Goal: Task Accomplishment & Management: Manage account settings

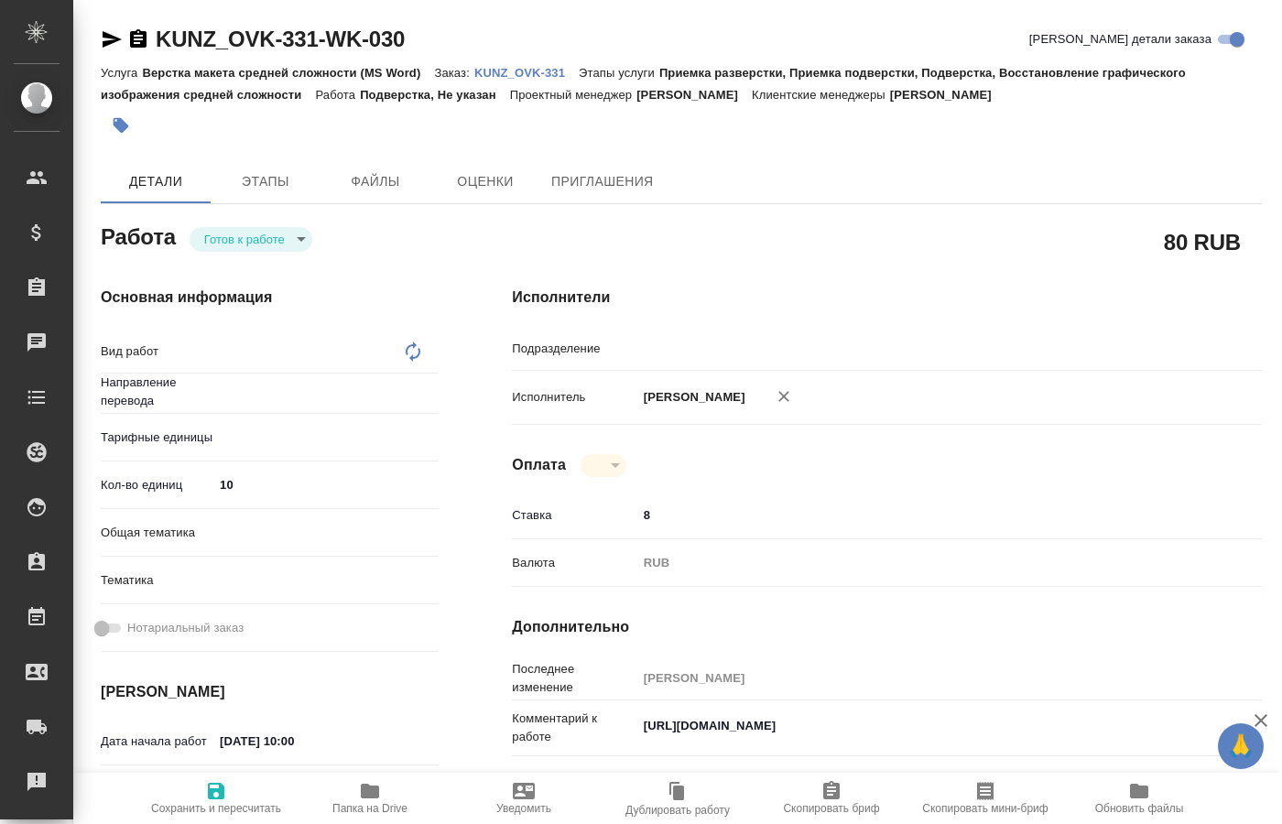
type textarea "x"
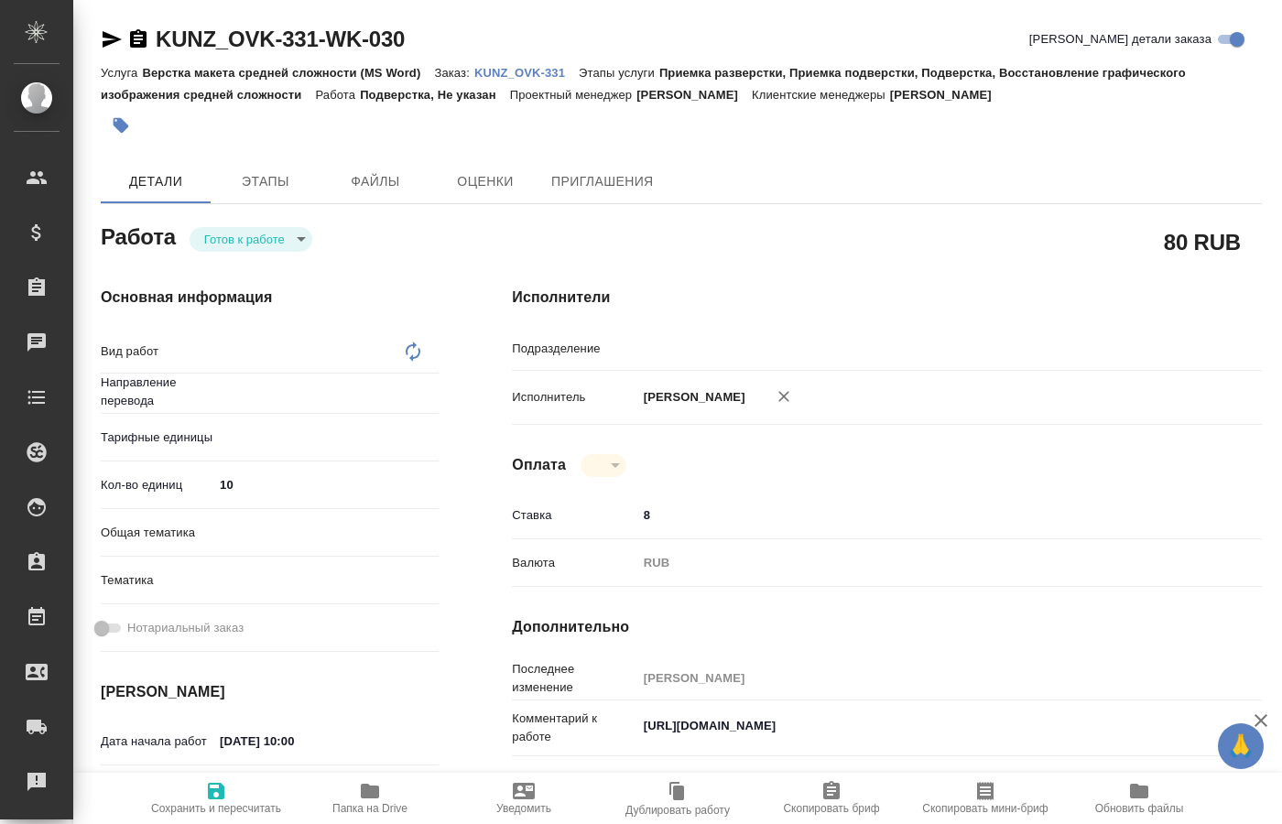
type textarea "x"
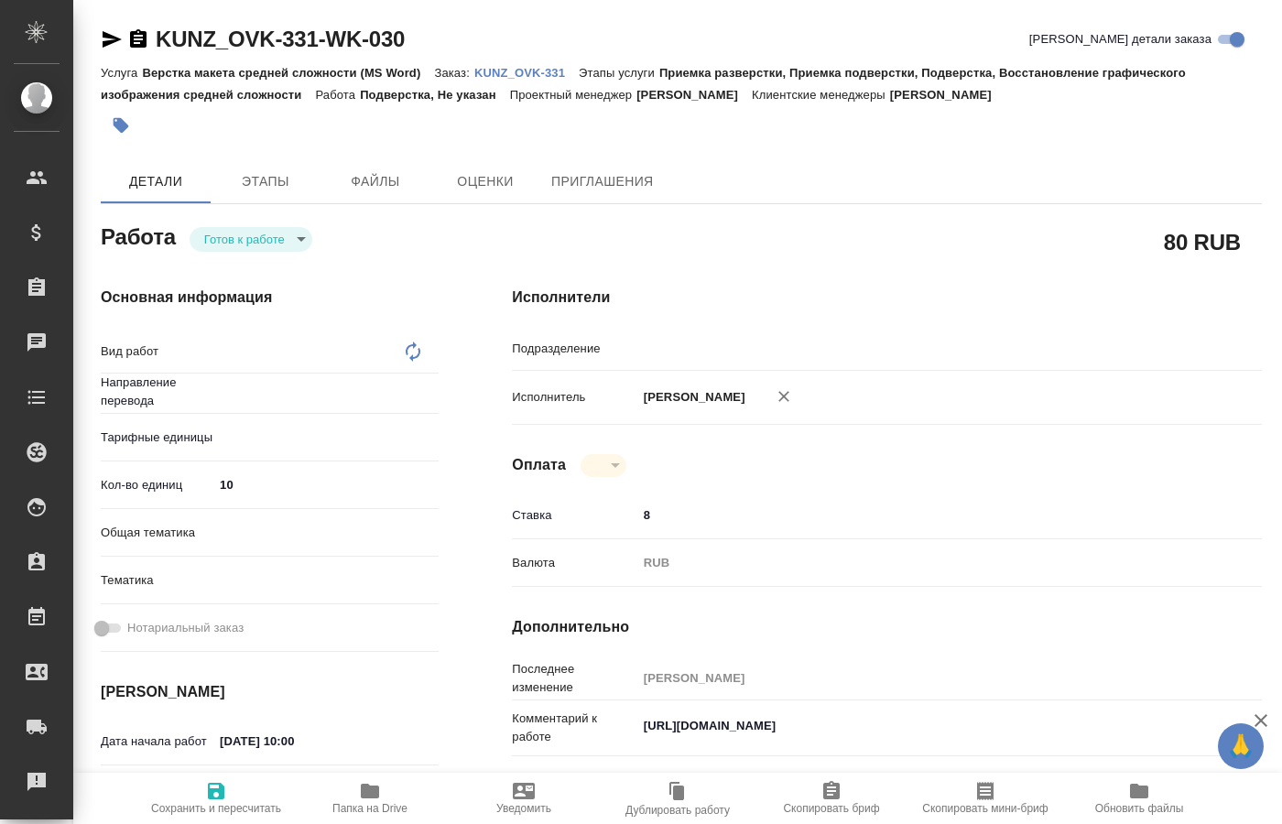
type textarea "x"
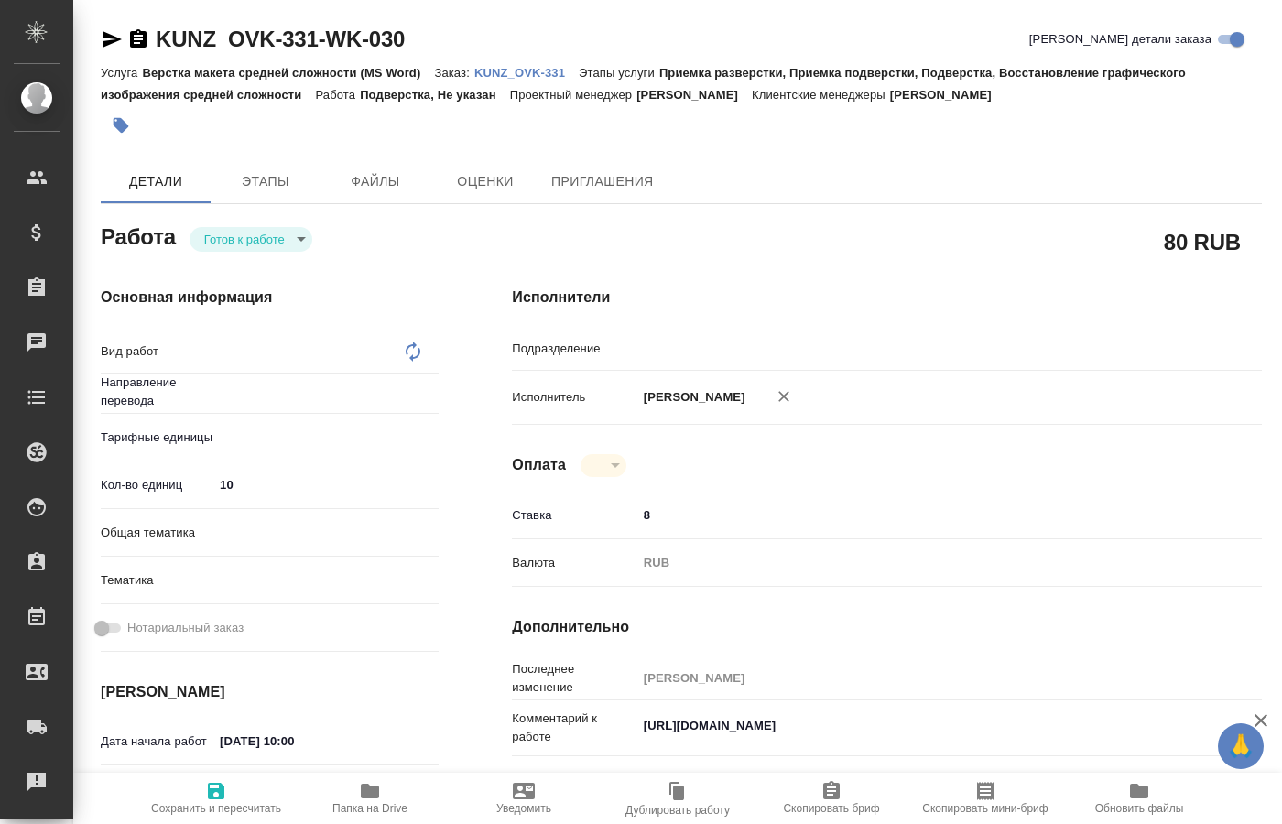
type textarea "x"
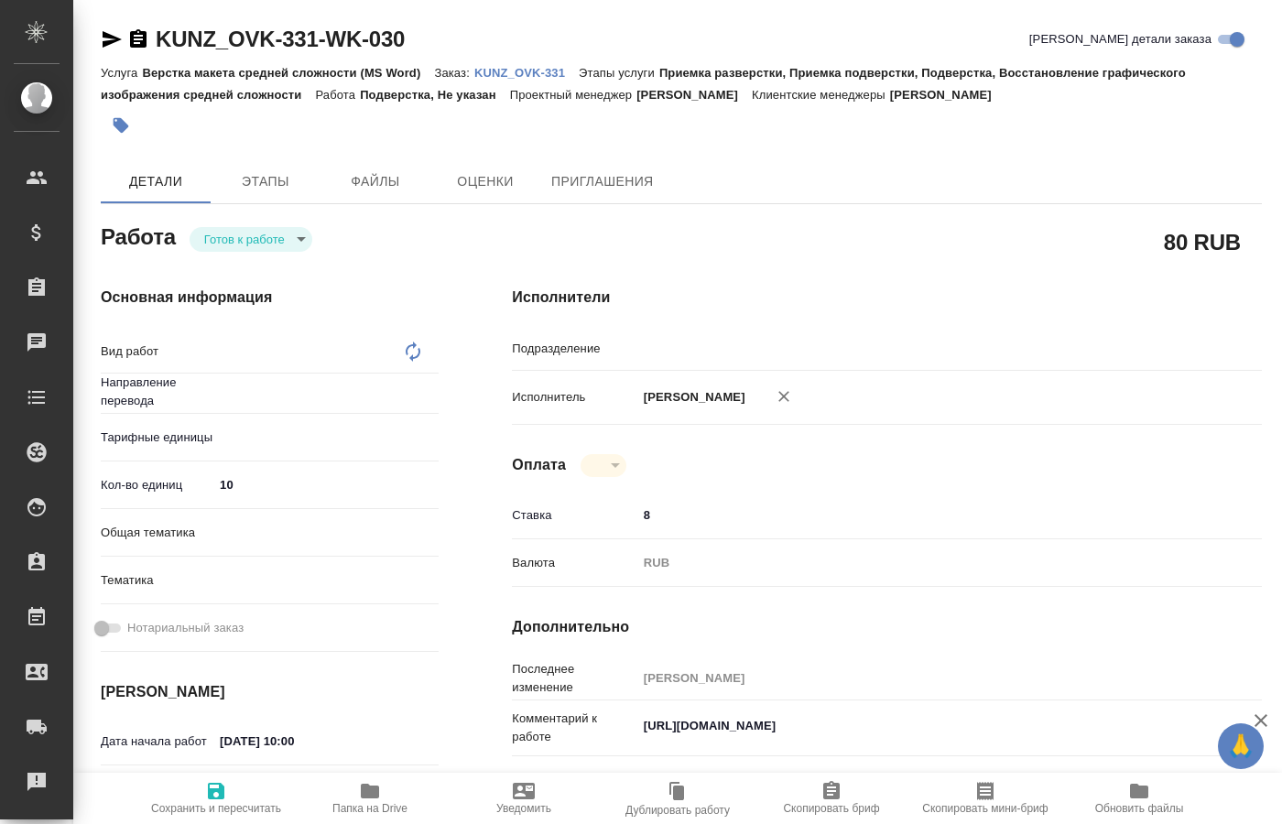
type textarea "x"
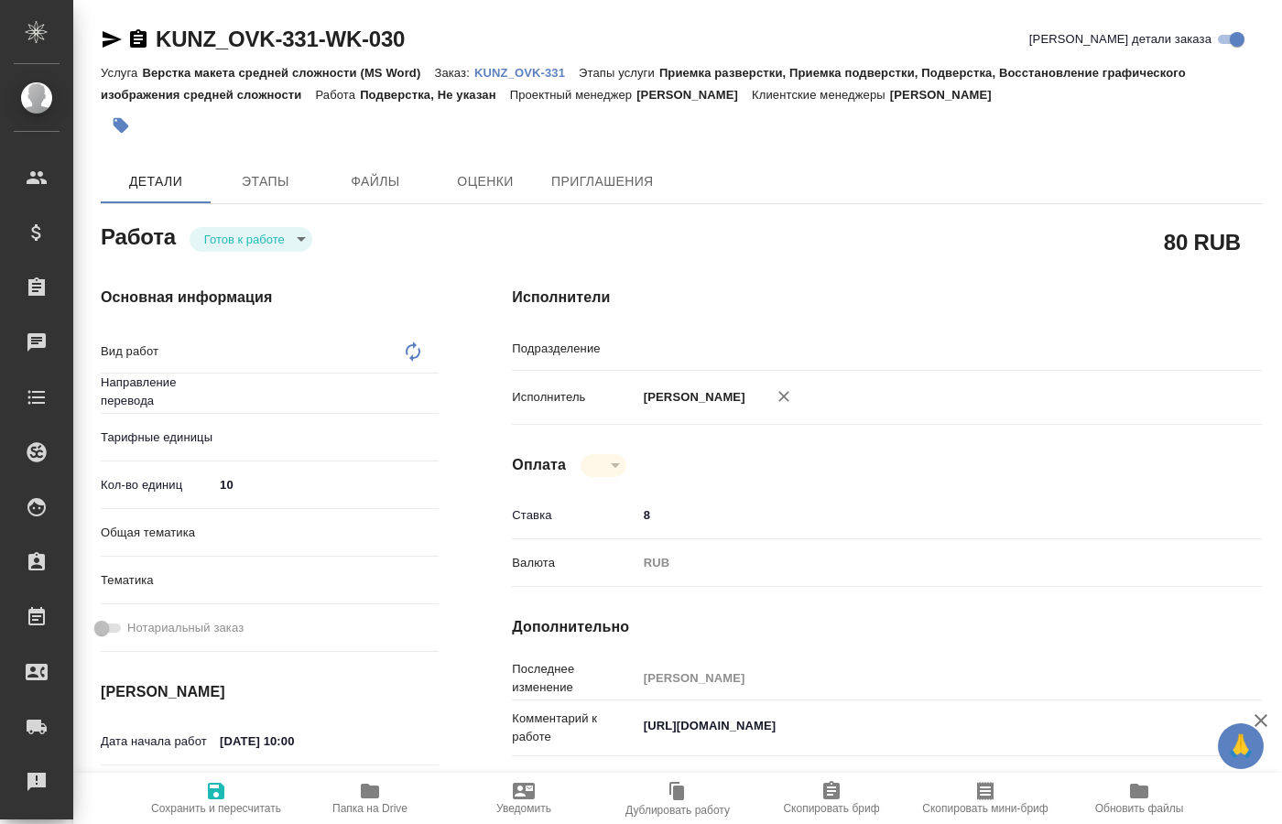
type textarea "x"
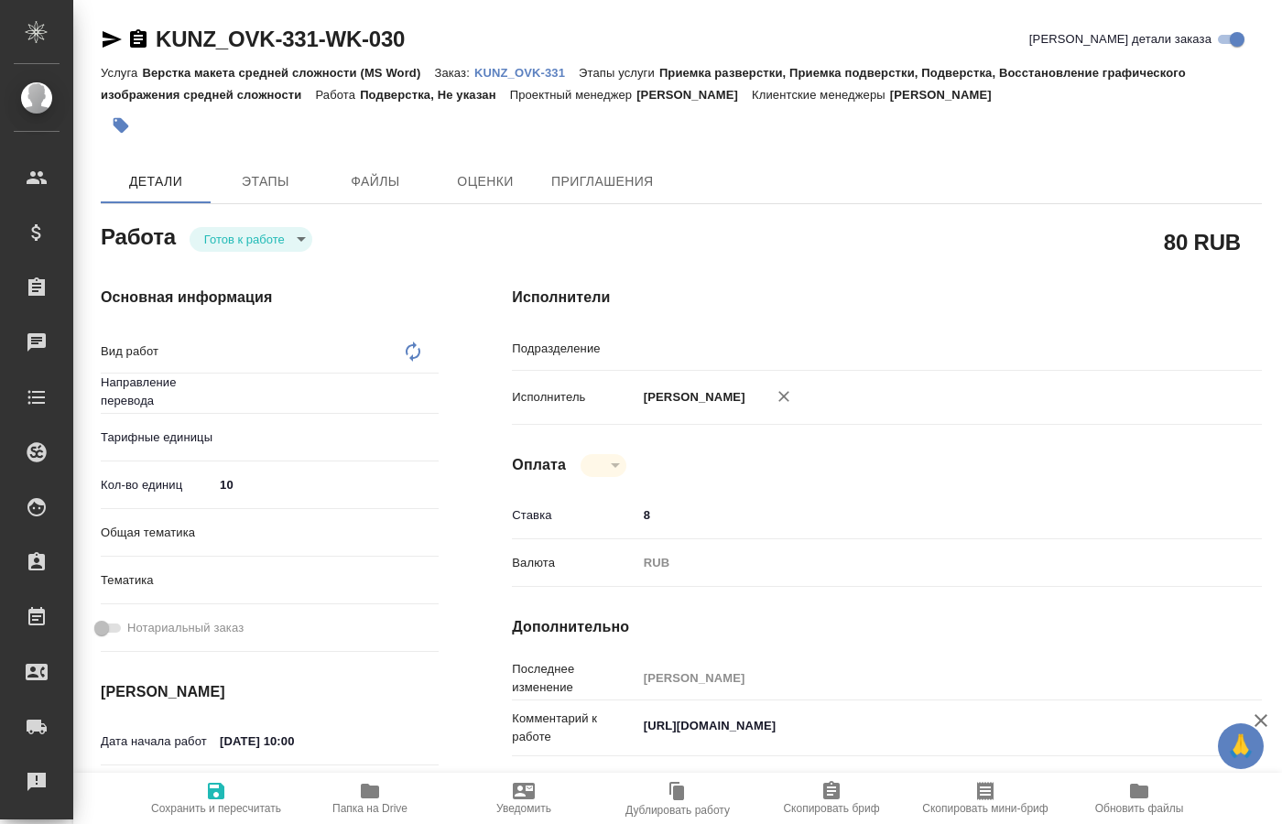
type textarea "x"
type input "Не указан"
type textarea "x"
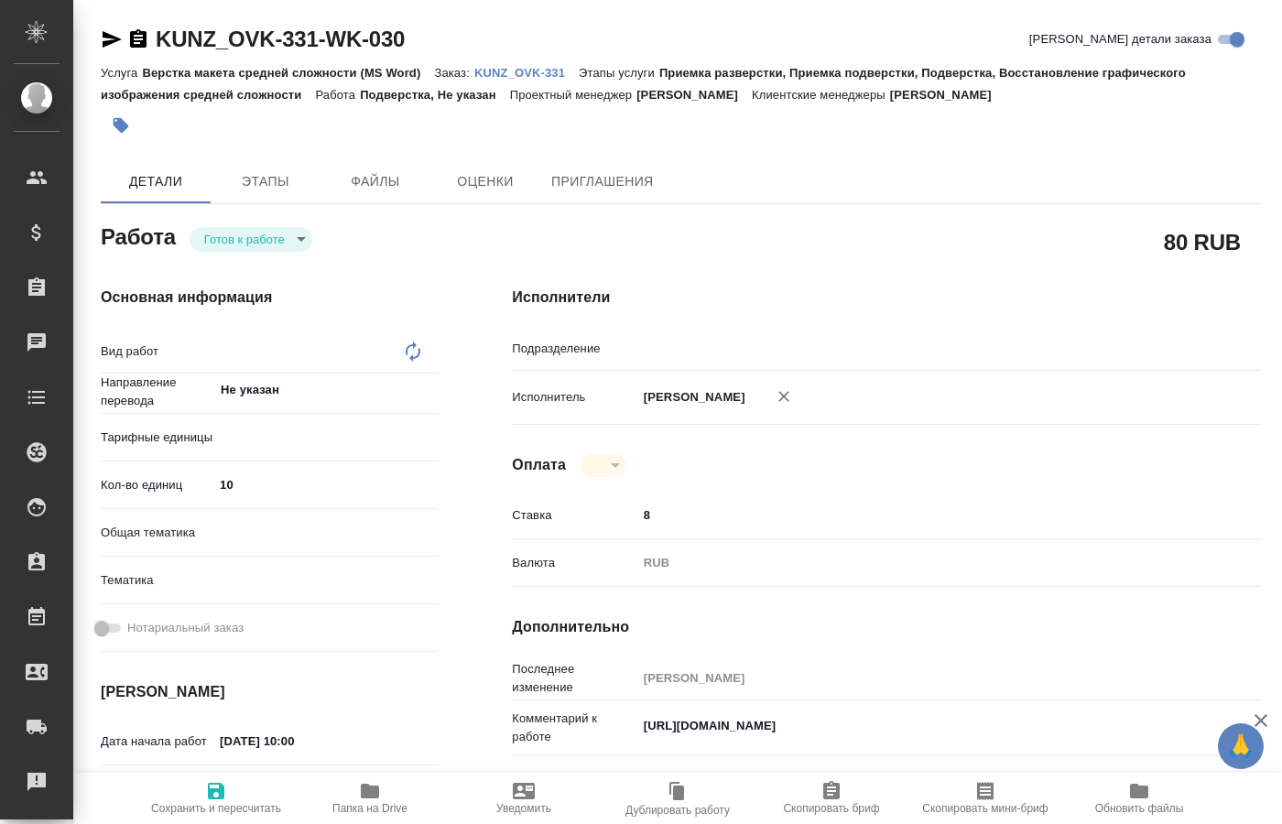
type textarea "x"
type textarea "Подверстка"
type textarea "x"
type input "DTPspecialists"
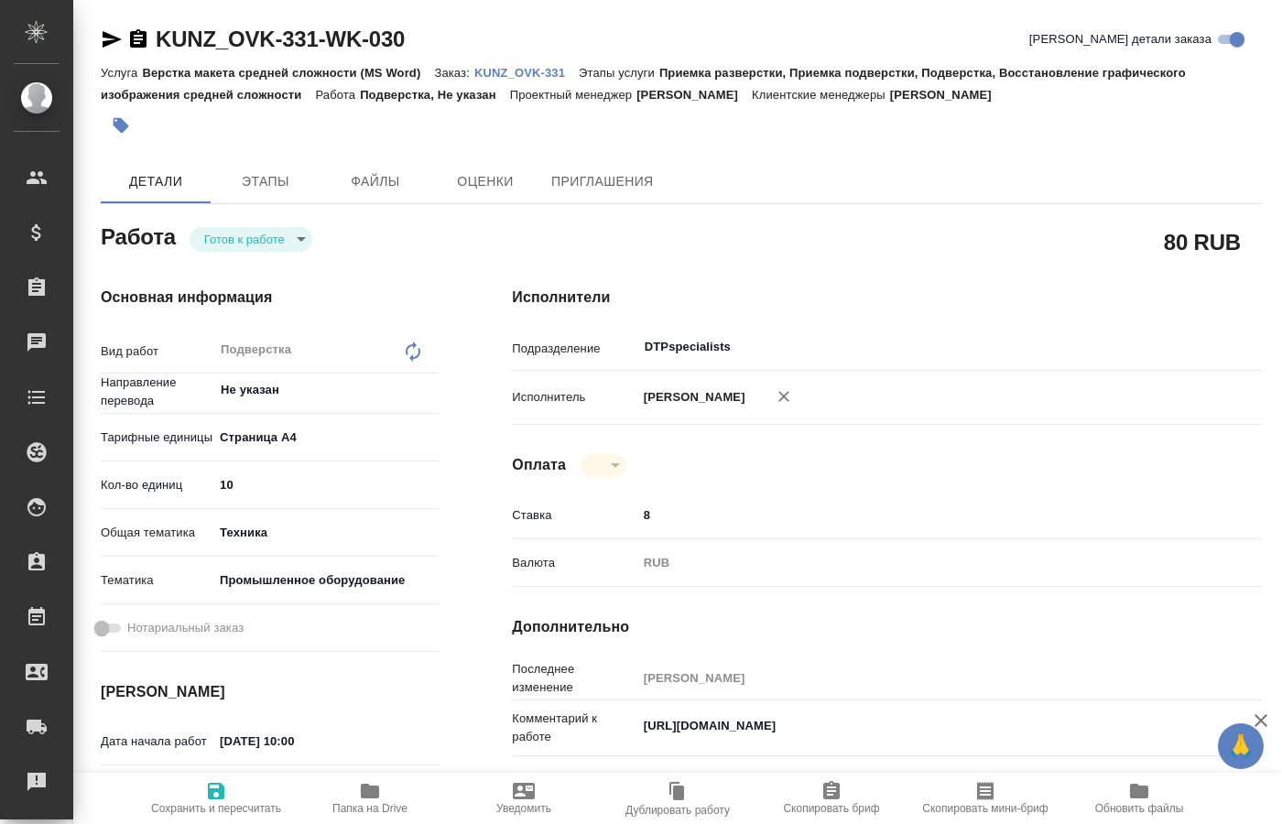
click at [984, 471] on div "Оплата ​ notPayed" at bounding box center [887, 465] width 750 height 23
click at [291, 237] on body "🙏 .cls-1 fill:#fff; AWATERA Kucherenko Oksana Клиенты Спецификации Заказы 0 Чат…" at bounding box center [641, 412] width 1282 height 824
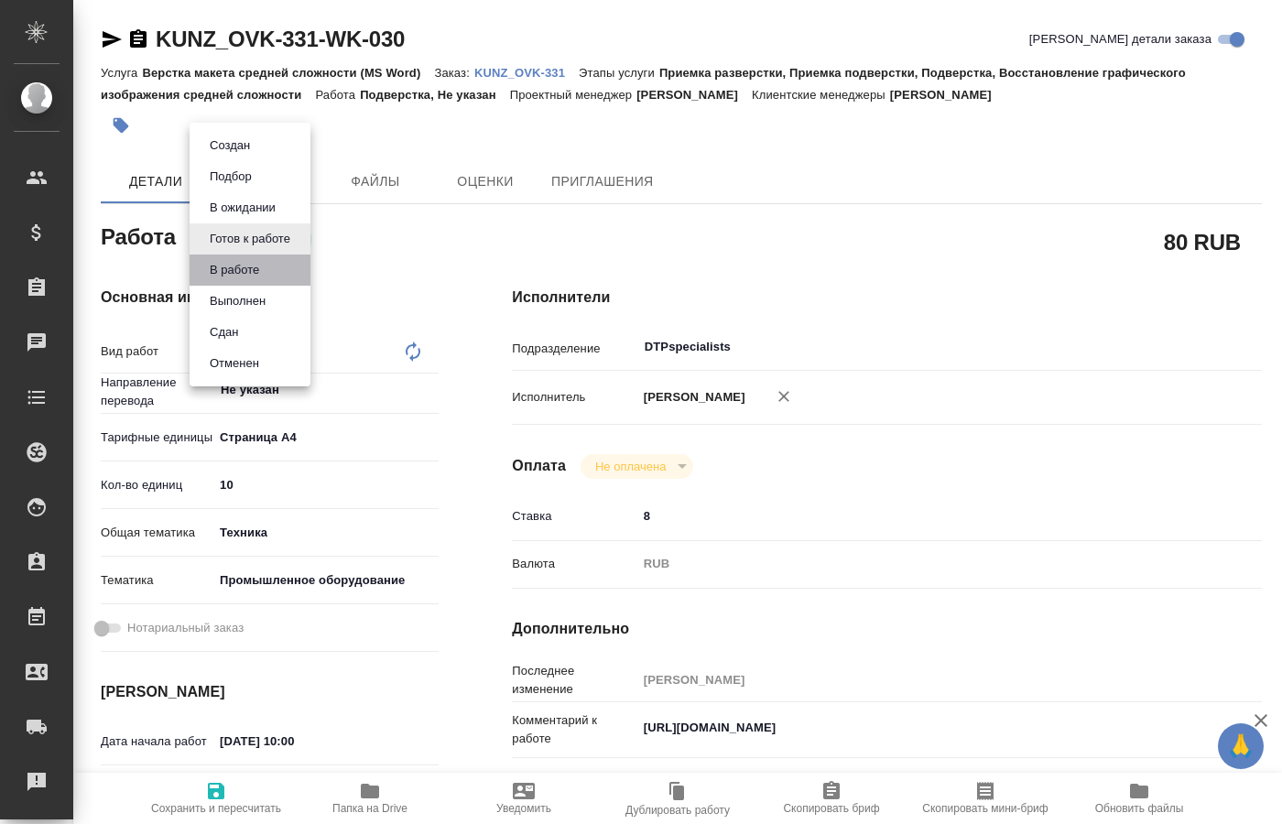
click at [277, 267] on li "В работе" at bounding box center [250, 270] width 121 height 31
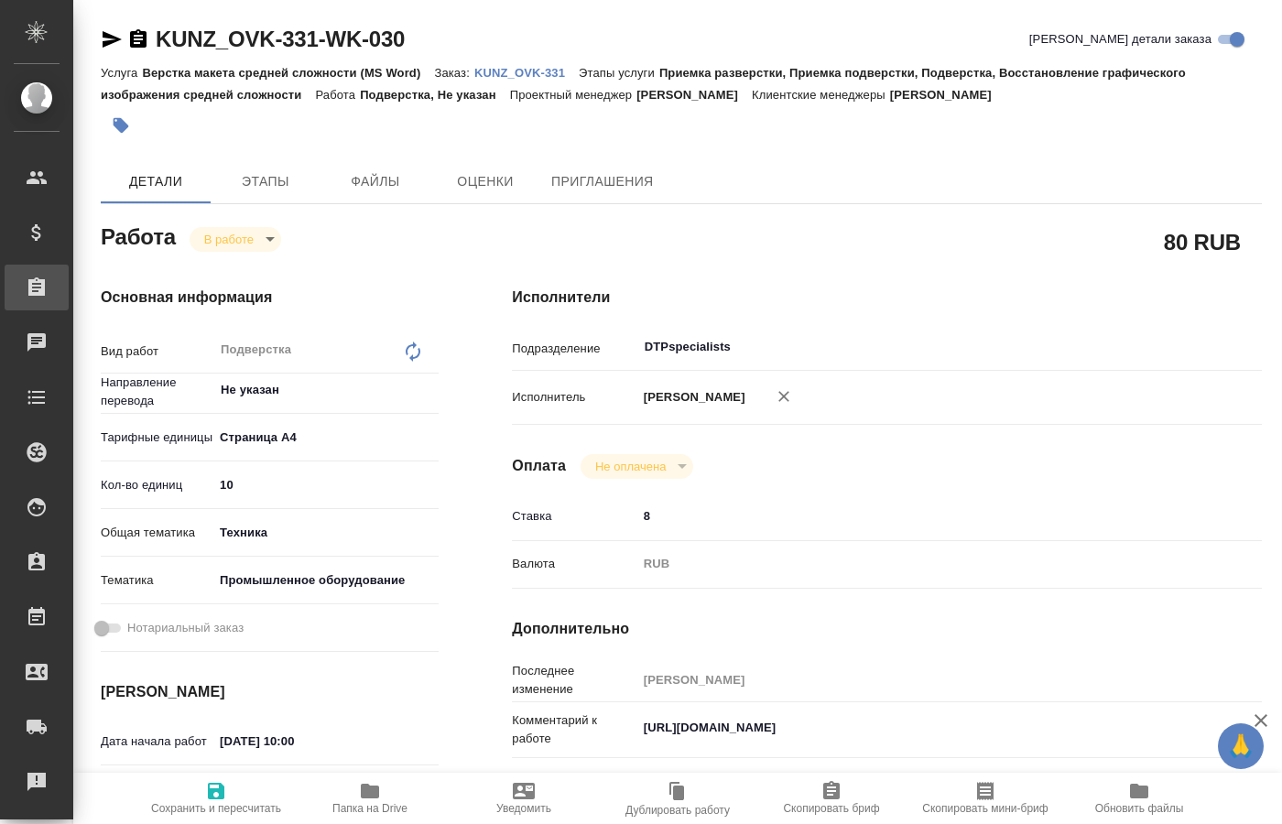
type textarea "x"
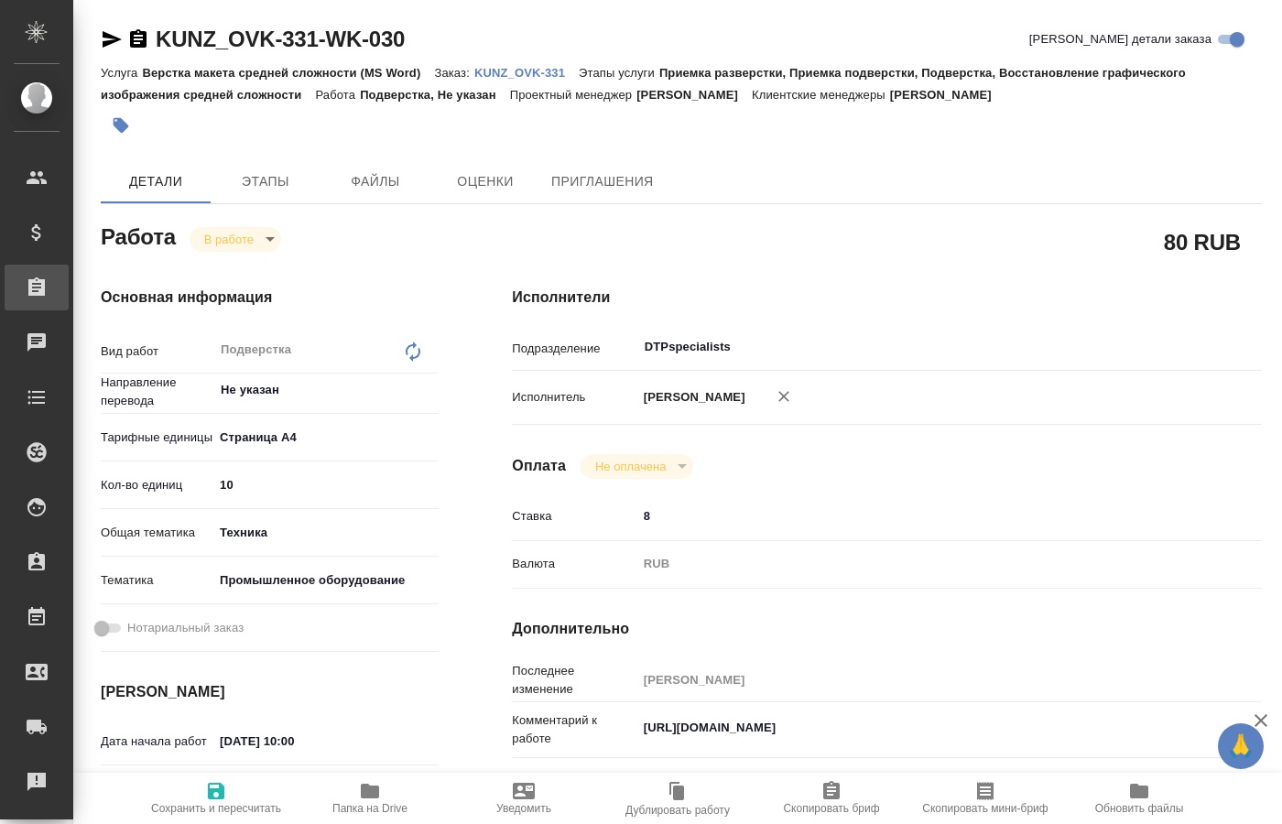
type textarea "x"
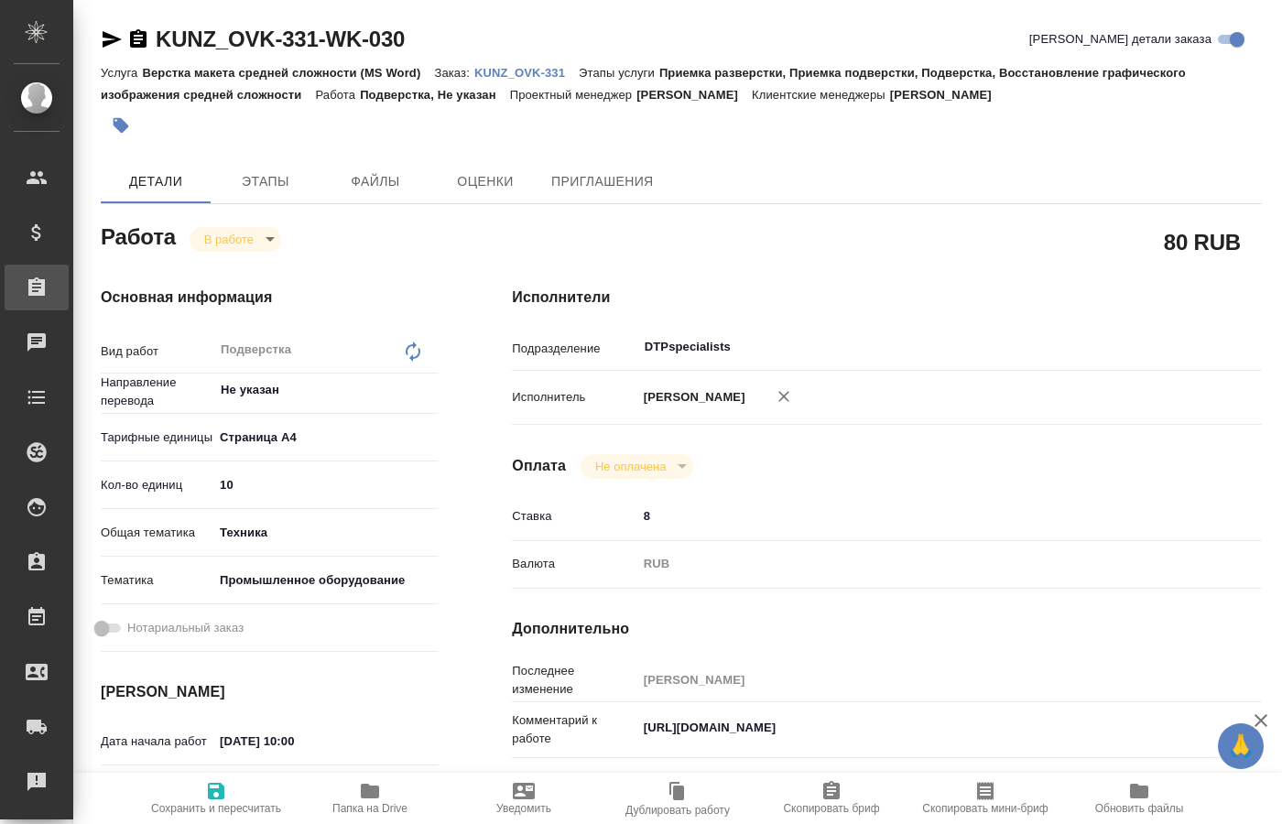
type textarea "x"
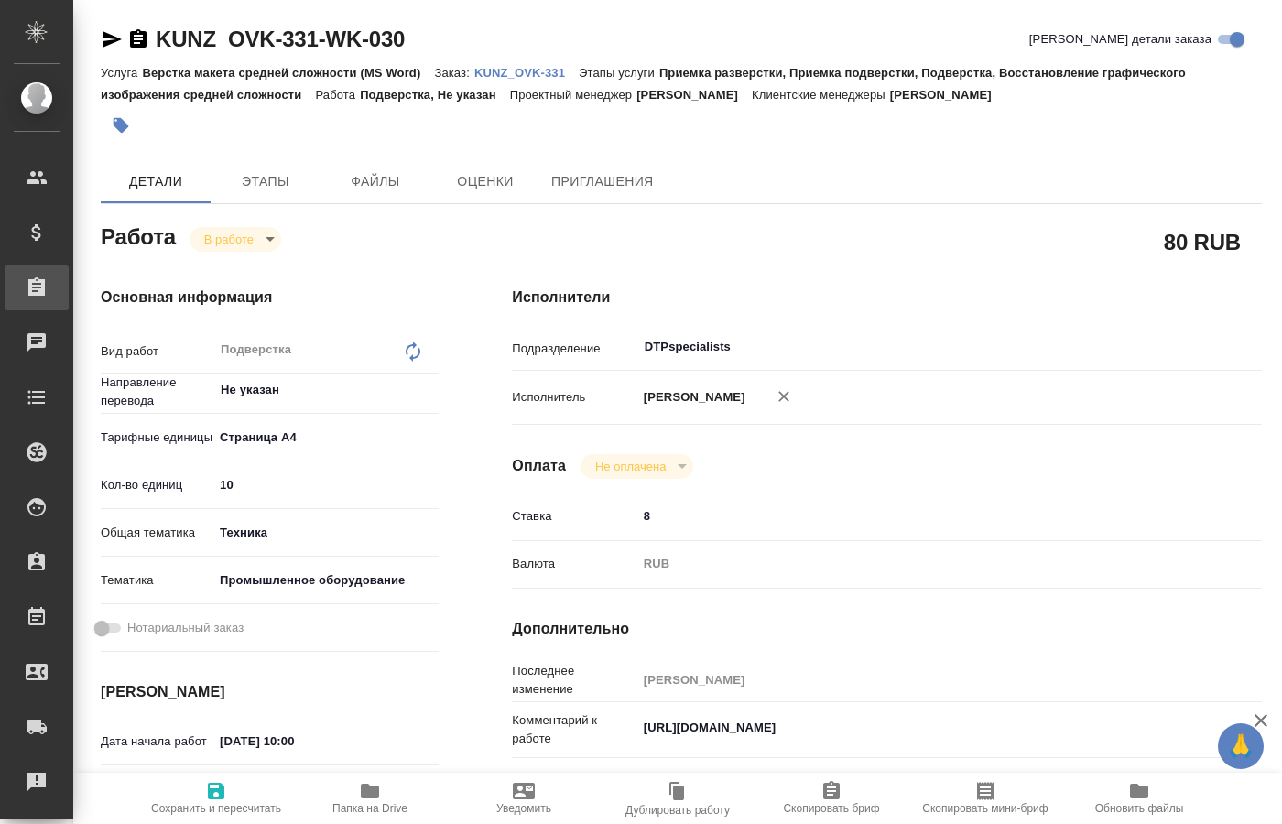
type textarea "x"
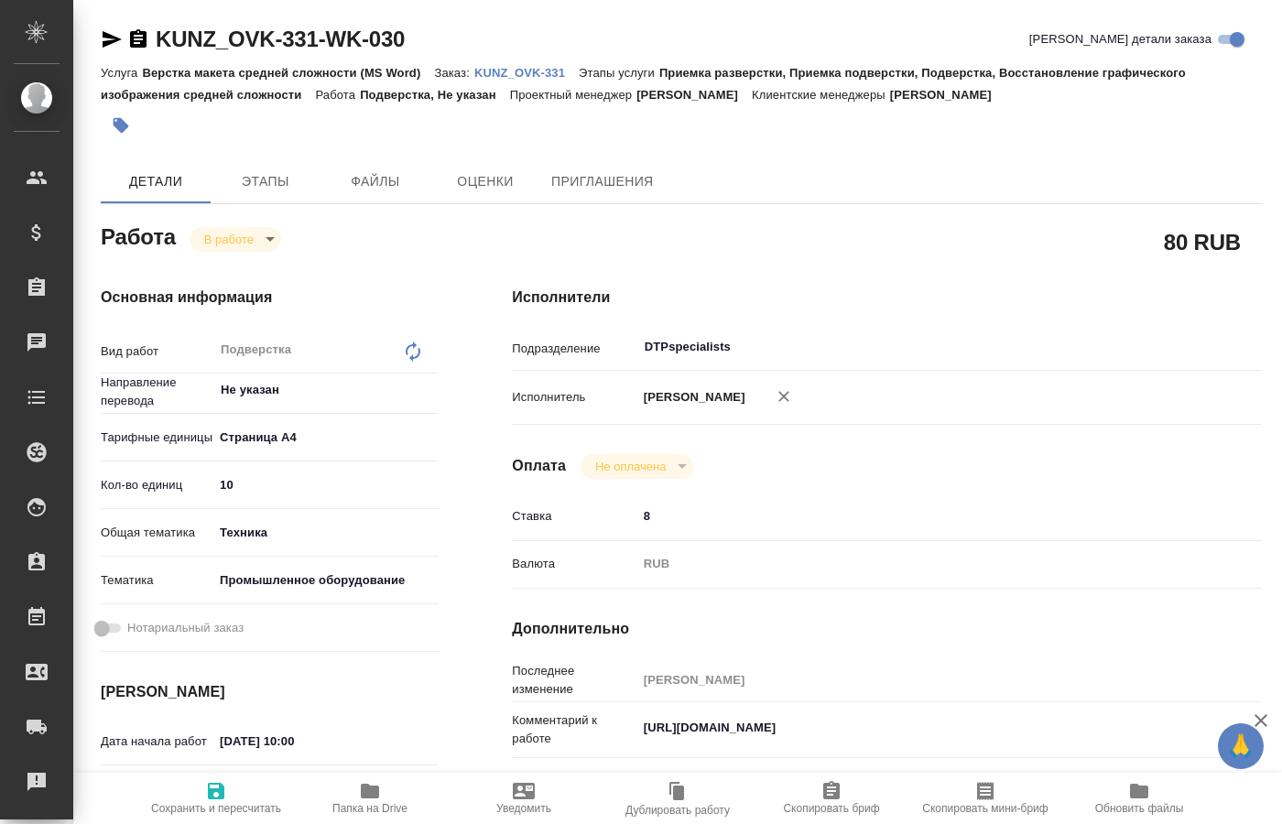
click at [937, 465] on div "Оплата Не оплачена notPayed" at bounding box center [887, 466] width 750 height 25
click at [373, 805] on span "Папка на Drive" at bounding box center [369, 808] width 75 height 13
drag, startPoint x: 947, startPoint y: 724, endPoint x: 433, endPoint y: 713, distance: 513.9
click at [638, 713] on textarea "https://drive.awatera.com/s/wfqKRTdS5PRTteq" at bounding box center [918, 728] width 561 height 31
type textarea "x"
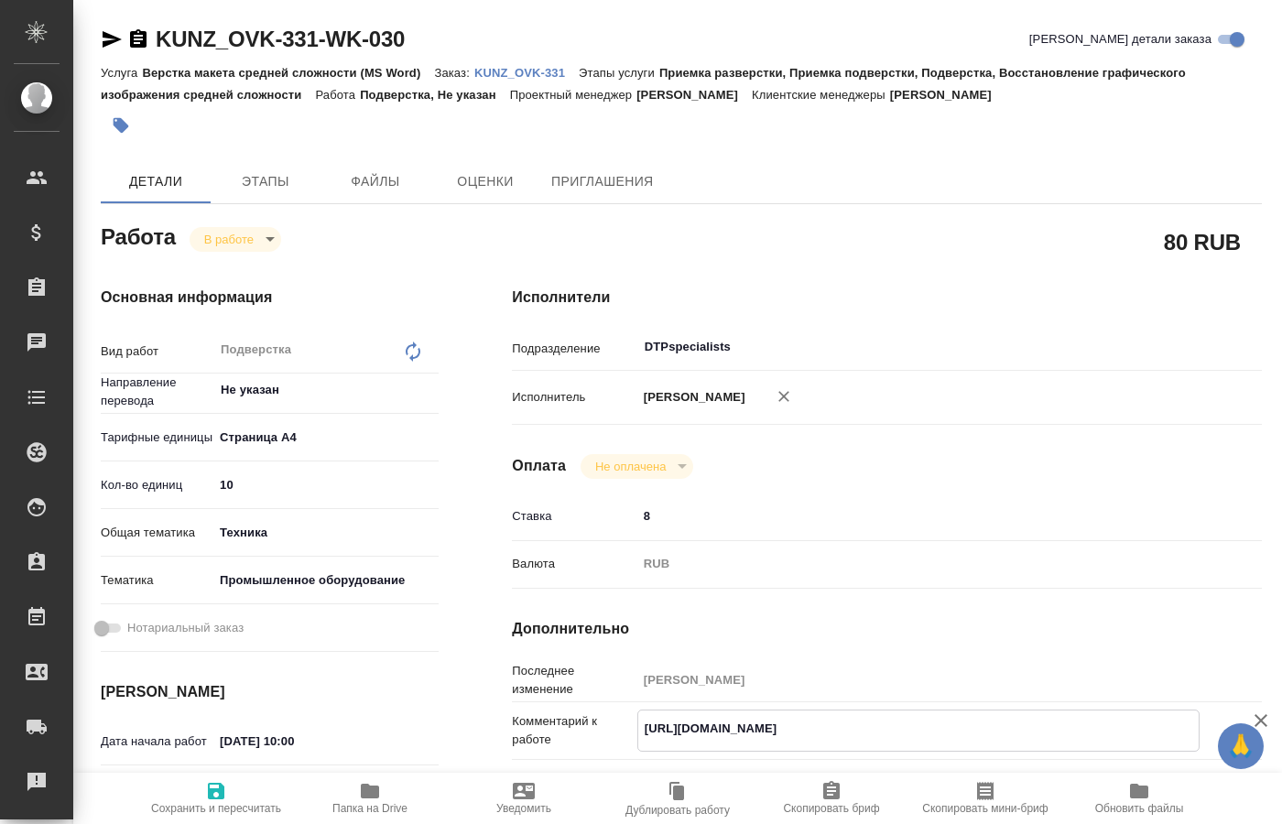
click at [371, 796] on icon "button" at bounding box center [370, 791] width 18 height 15
click at [269, 239] on body "🙏 .cls-1 fill:#fff; AWATERA Kucherenko Oksana Клиенты Спецификации Заказы 0 Чат…" at bounding box center [641, 412] width 1282 height 824
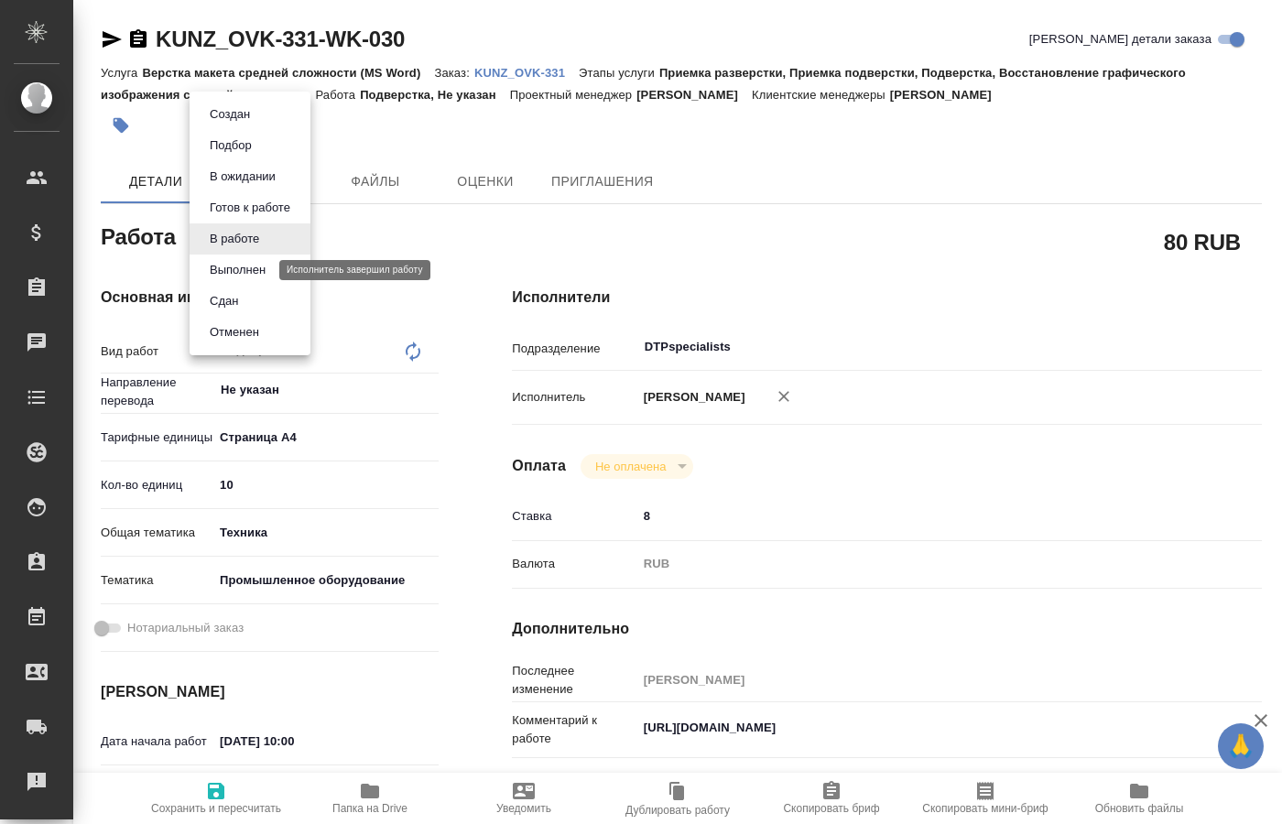
click at [245, 266] on button "Выполнен" at bounding box center [237, 270] width 67 height 20
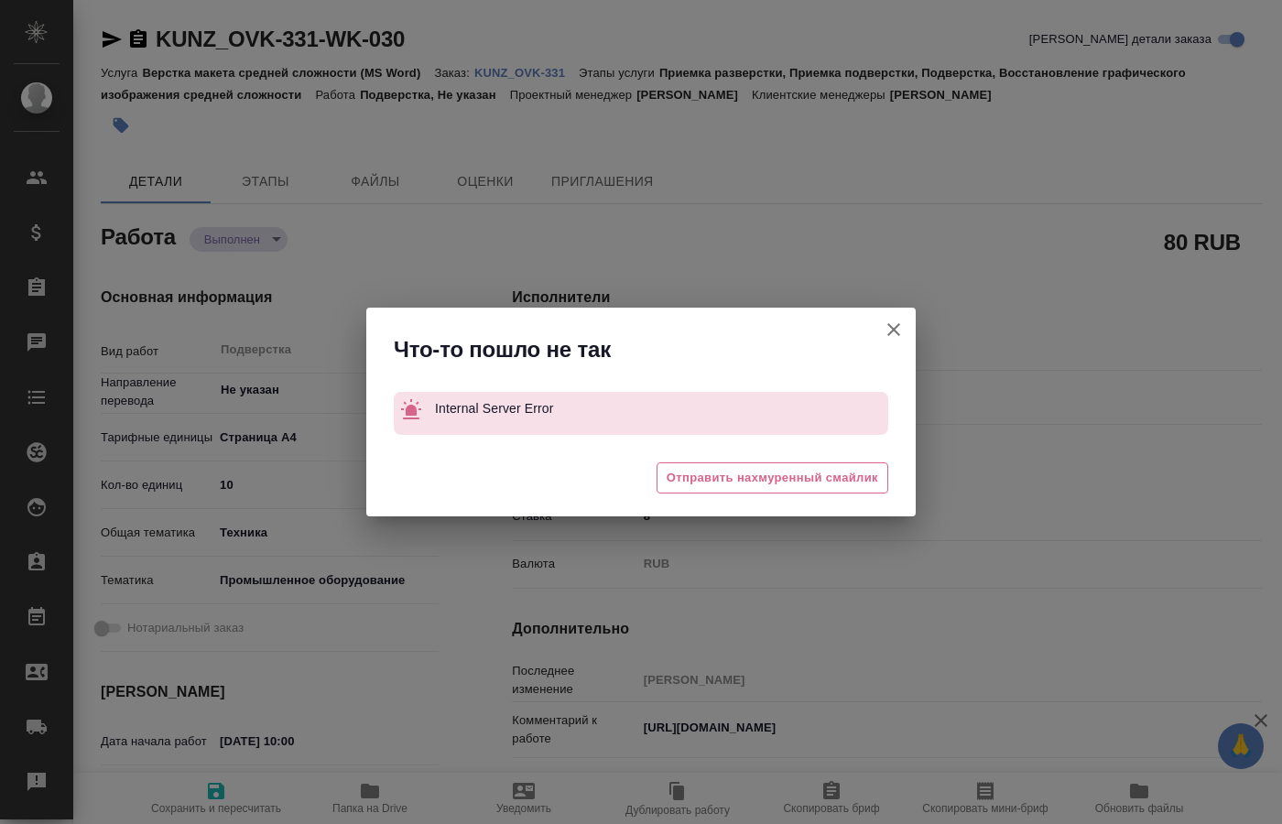
type textarea "x"
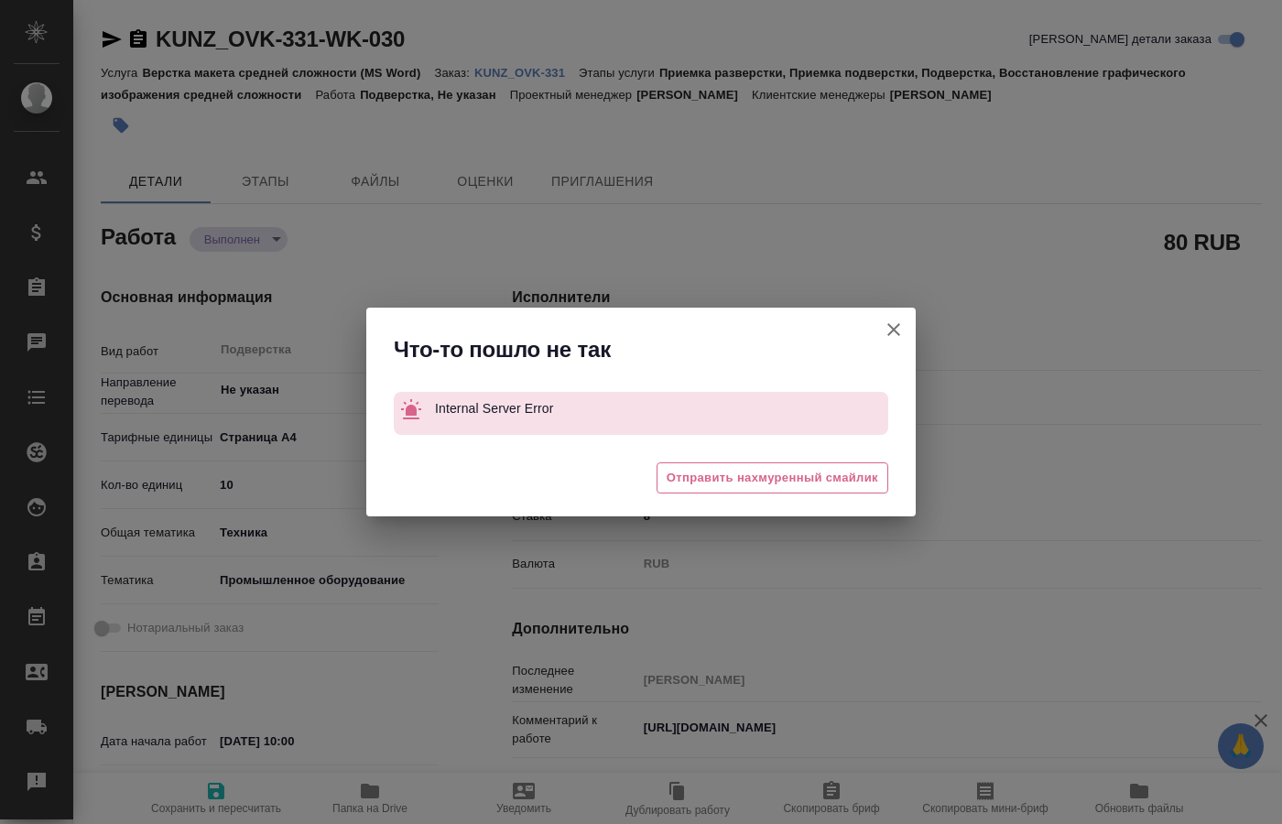
type textarea "x"
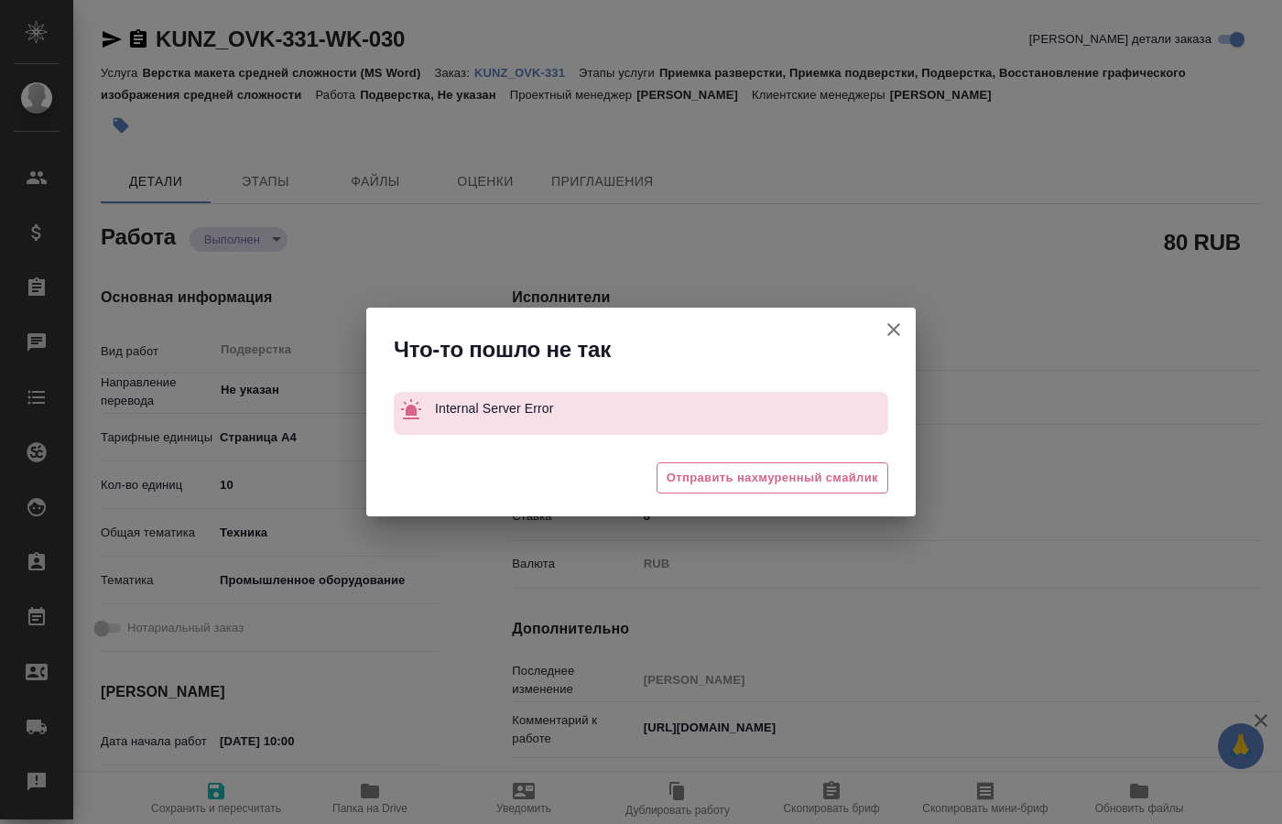
type textarea "x"
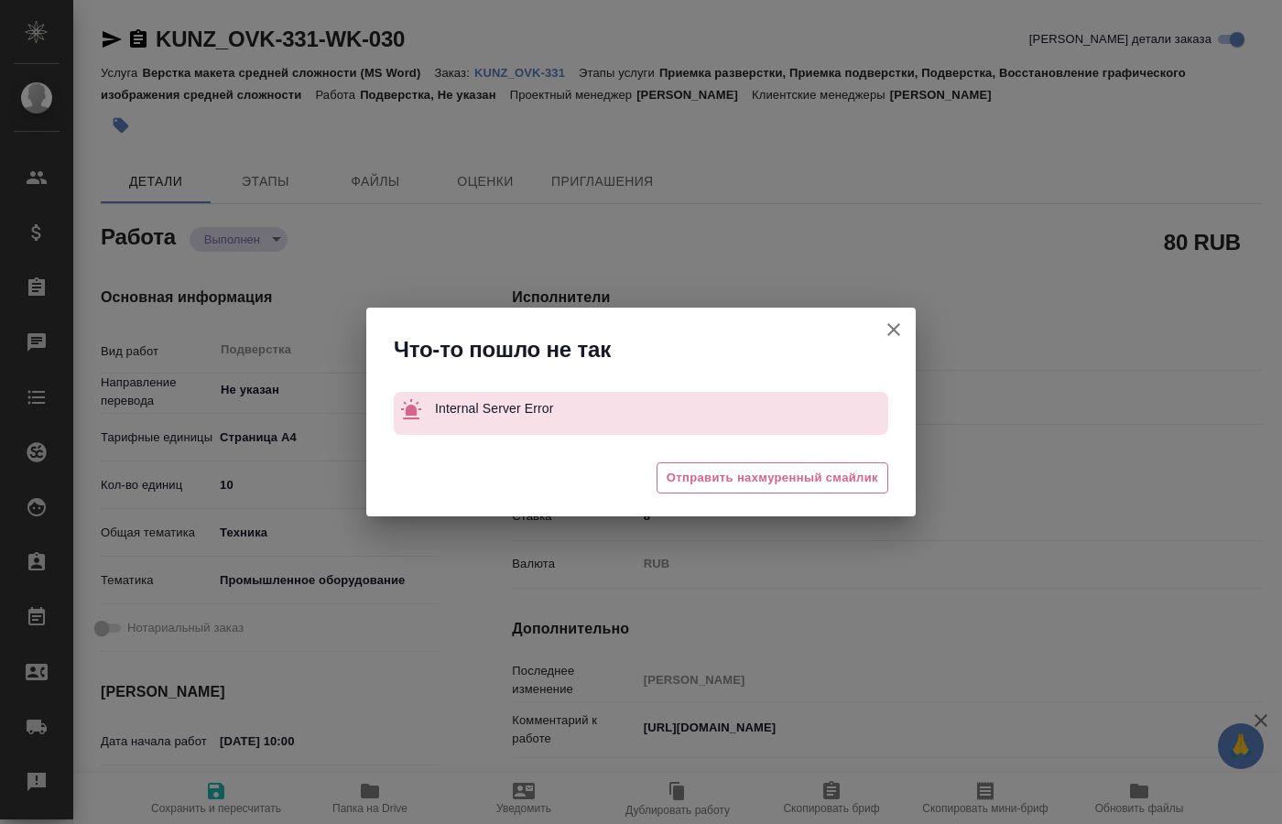
click at [900, 329] on icon "button" at bounding box center [894, 330] width 22 height 22
type textarea "x"
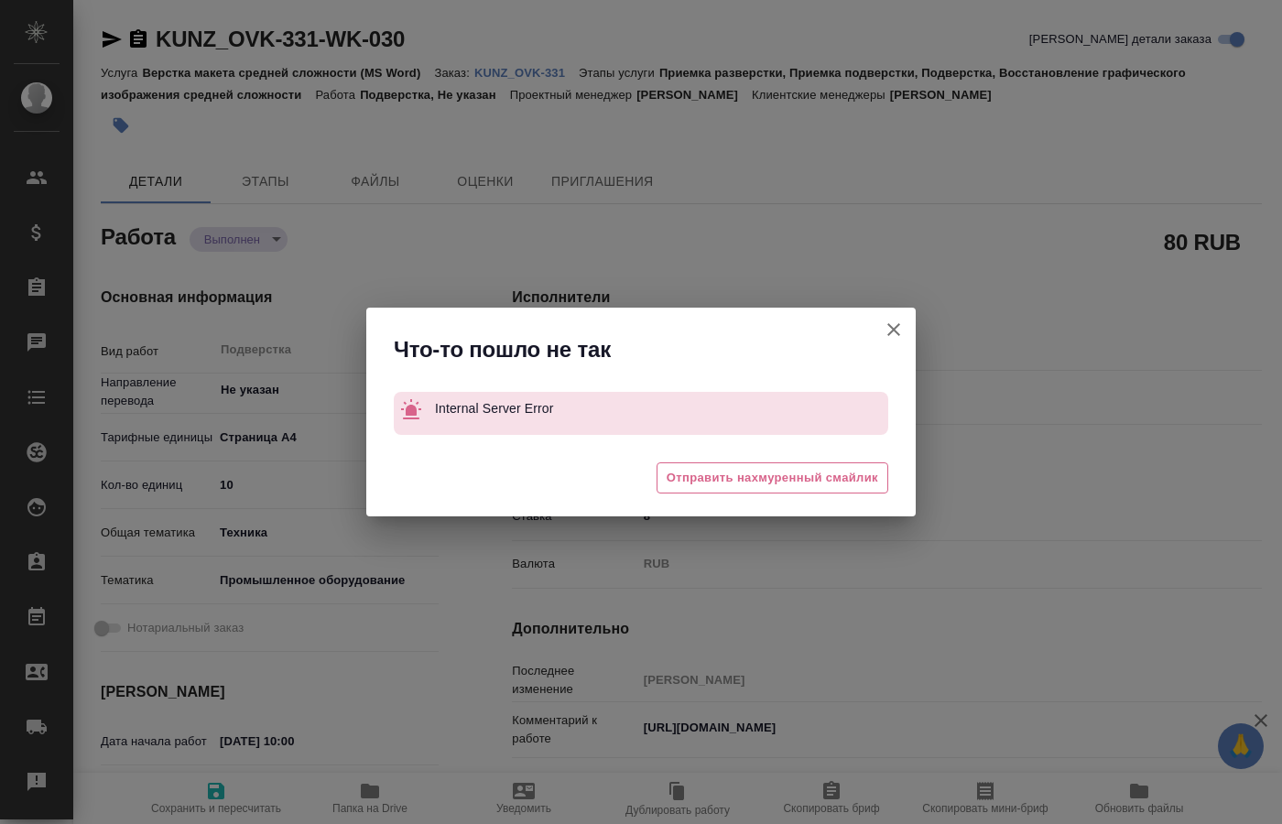
type textarea "x"
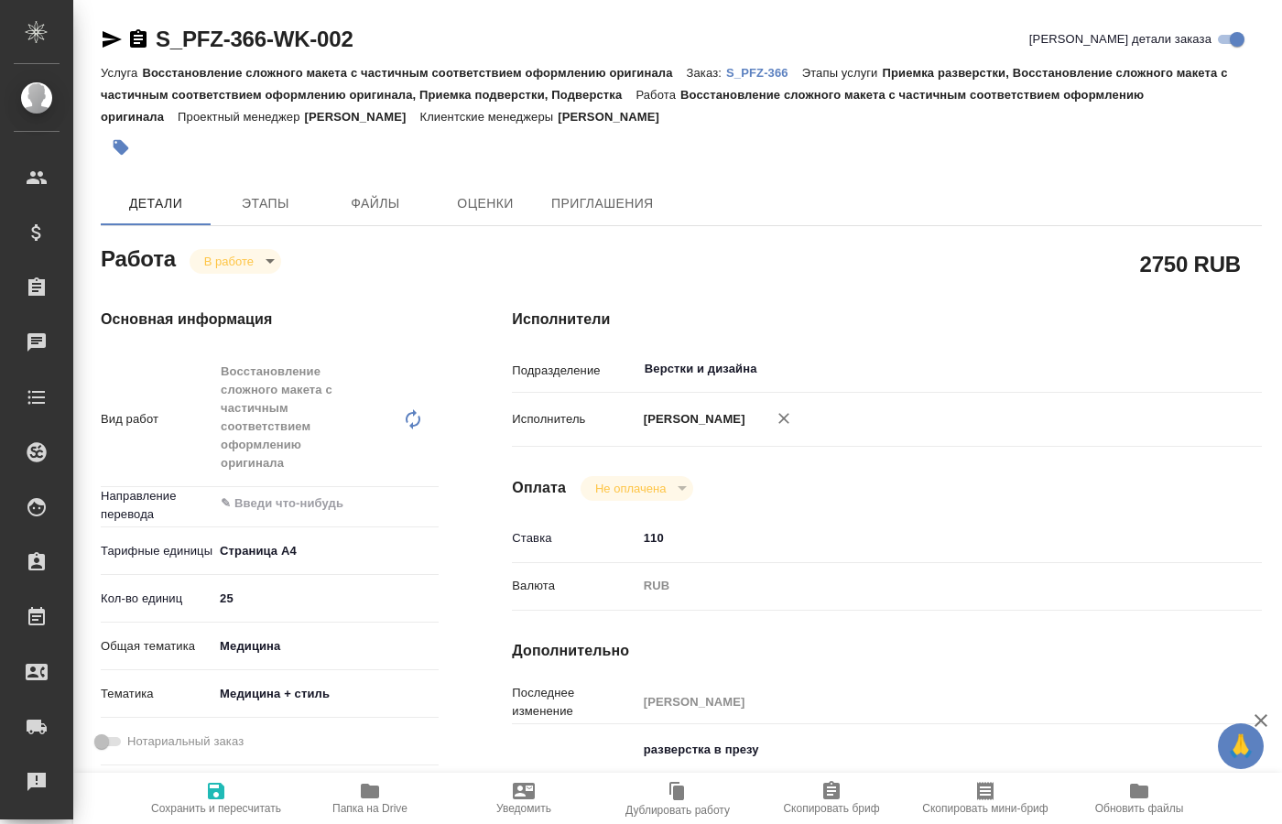
type textarea "x"
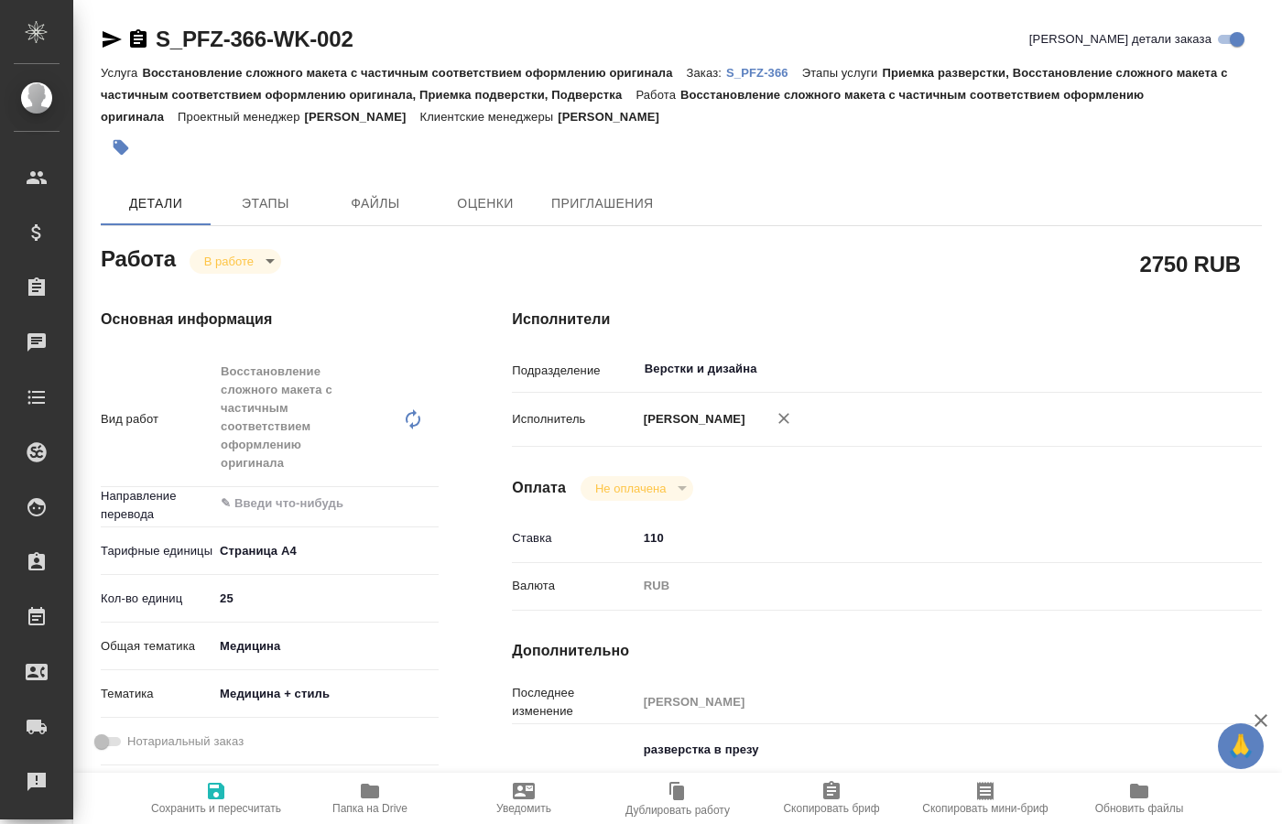
type textarea "x"
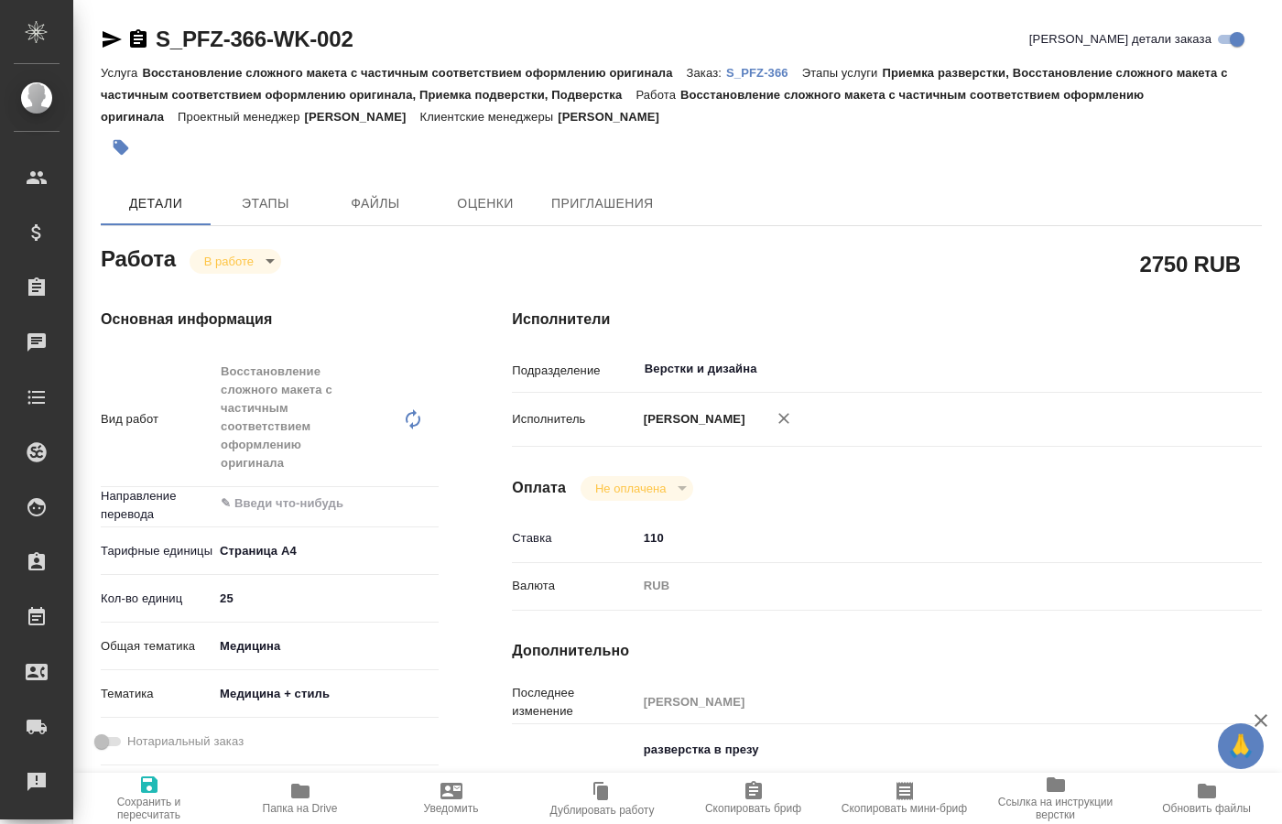
type textarea "x"
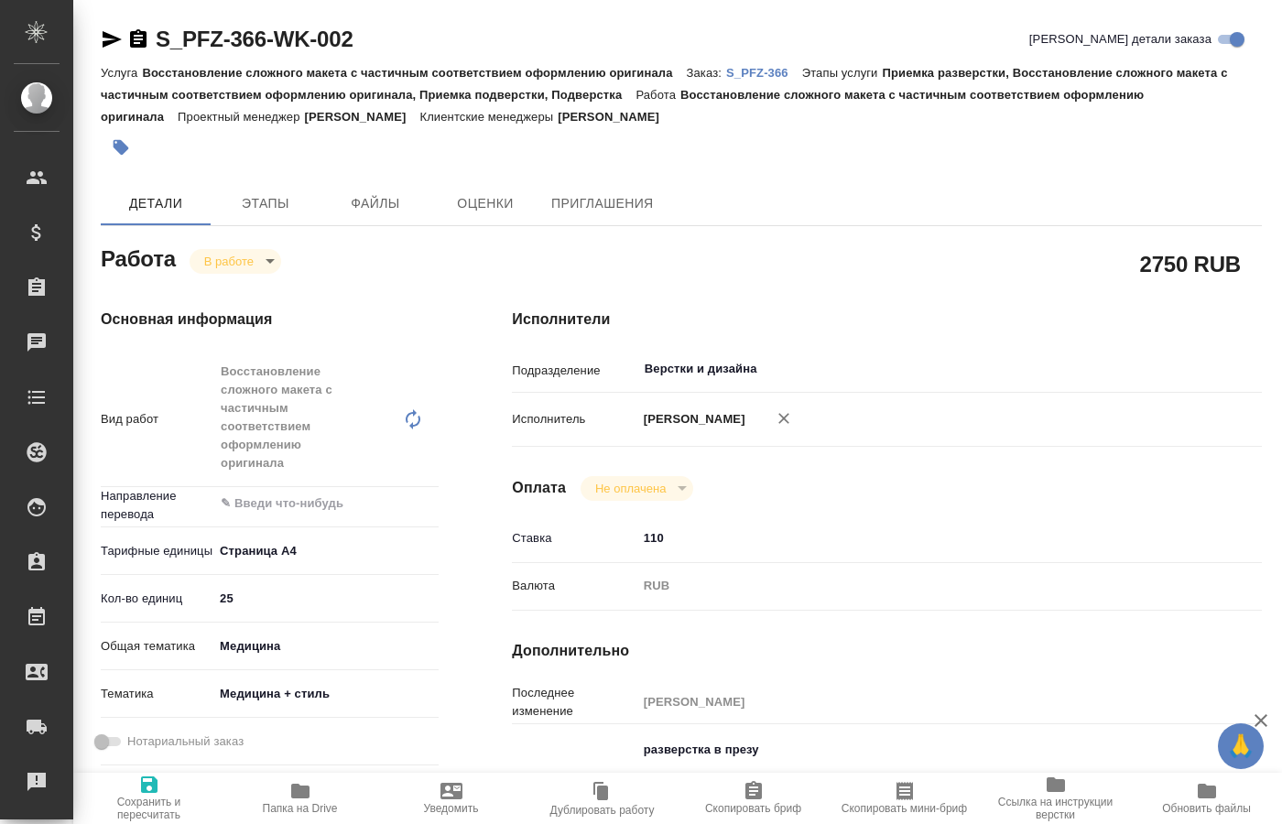
type textarea "x"
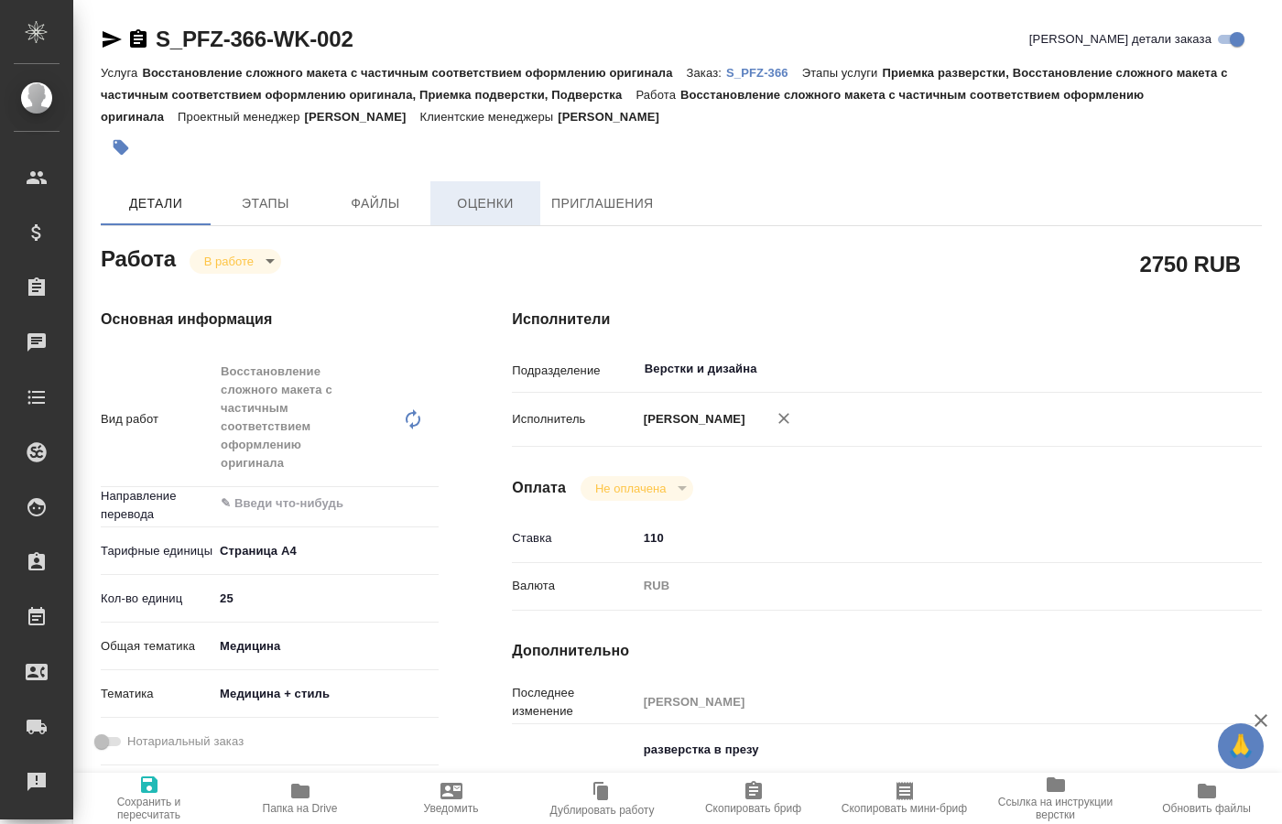
type textarea "x"
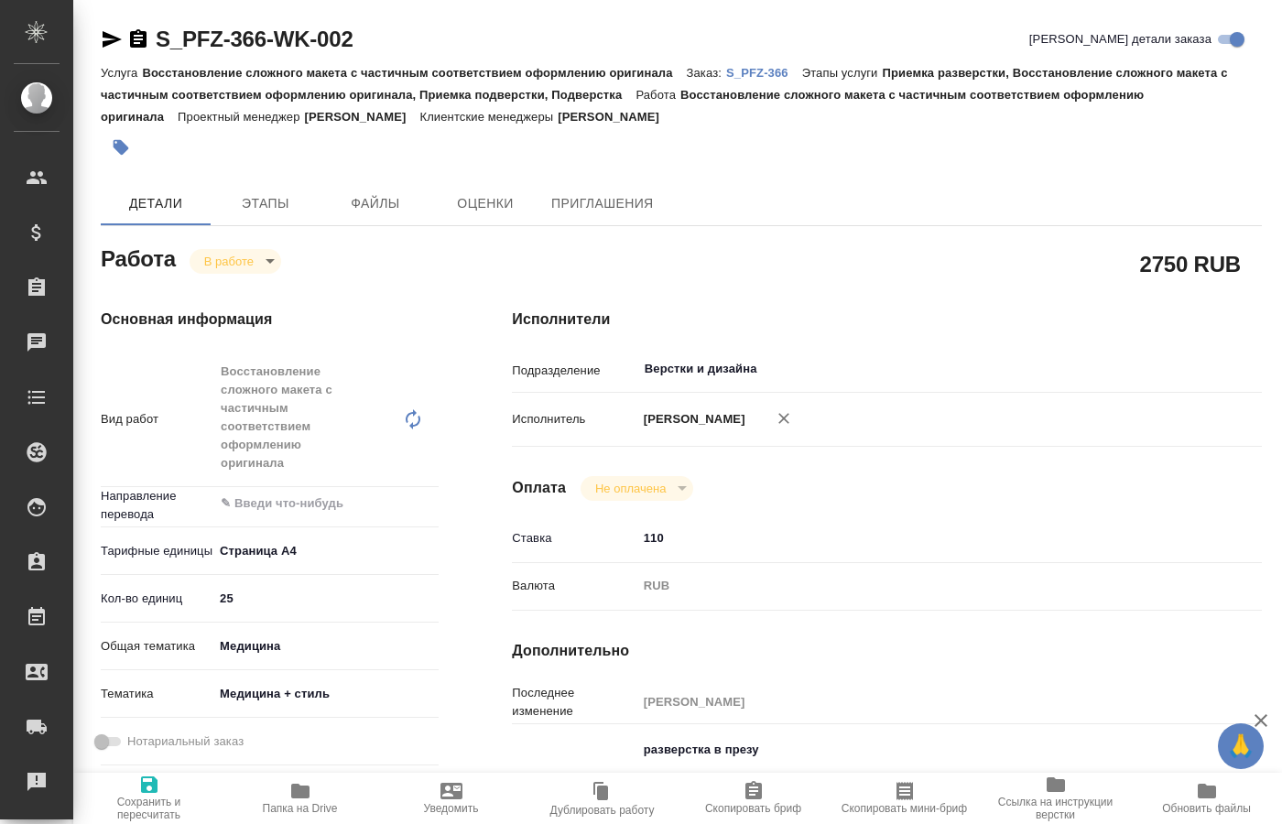
type textarea "x"
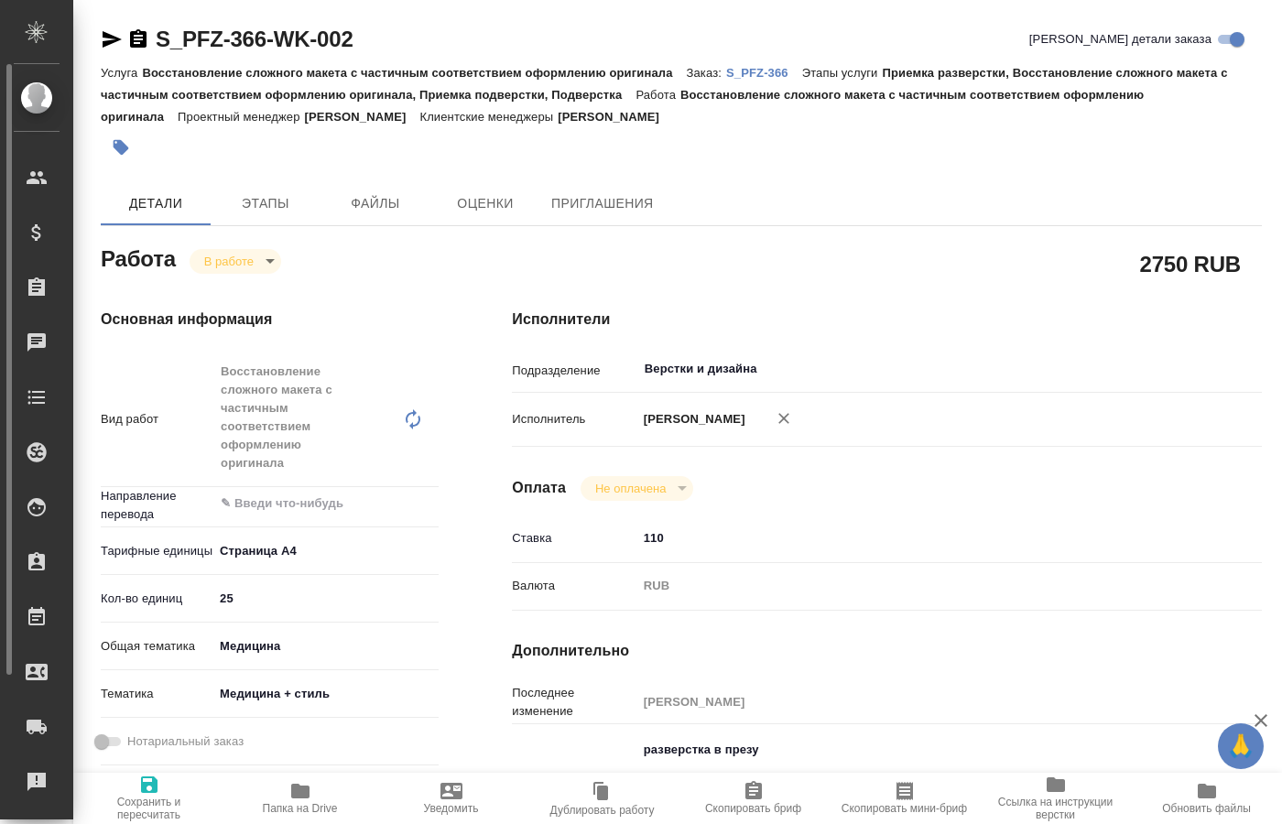
type textarea "x"
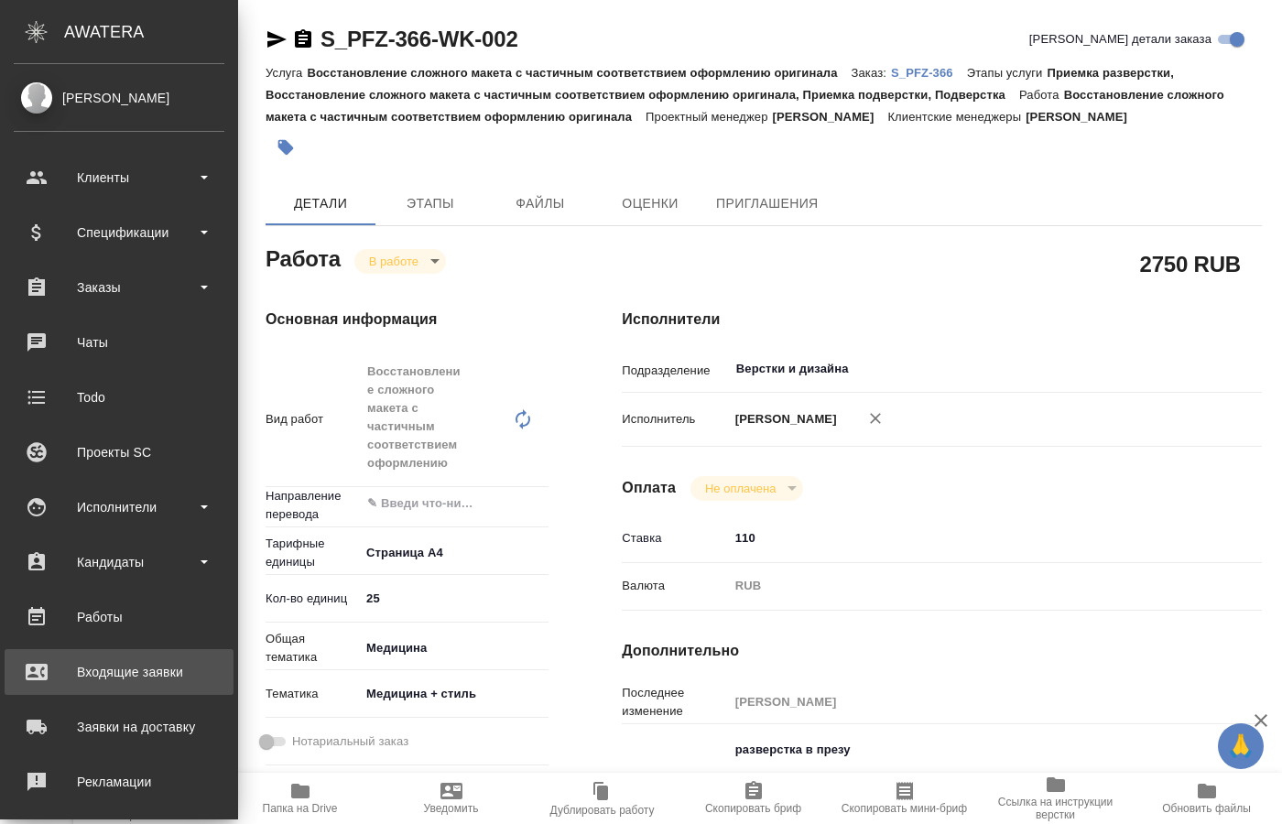
type textarea "x"
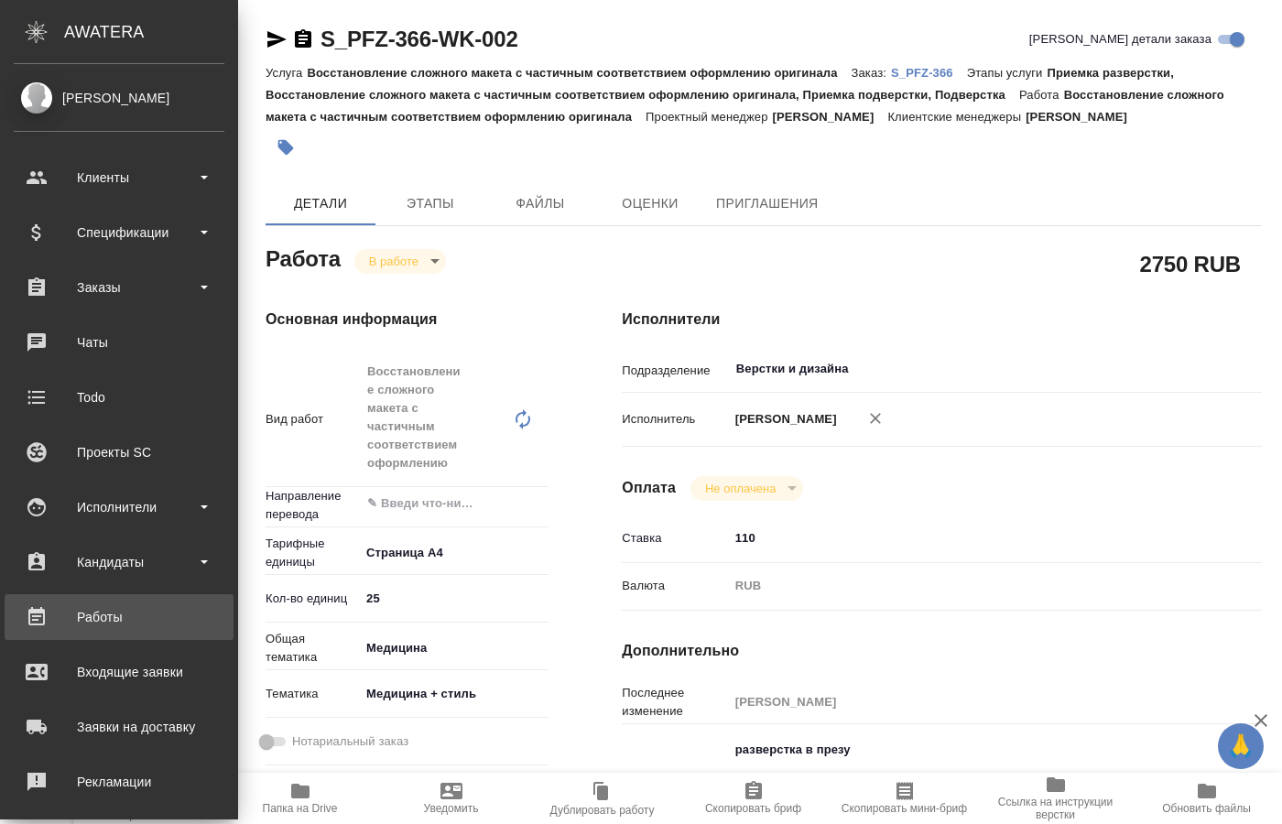
type textarea "x"
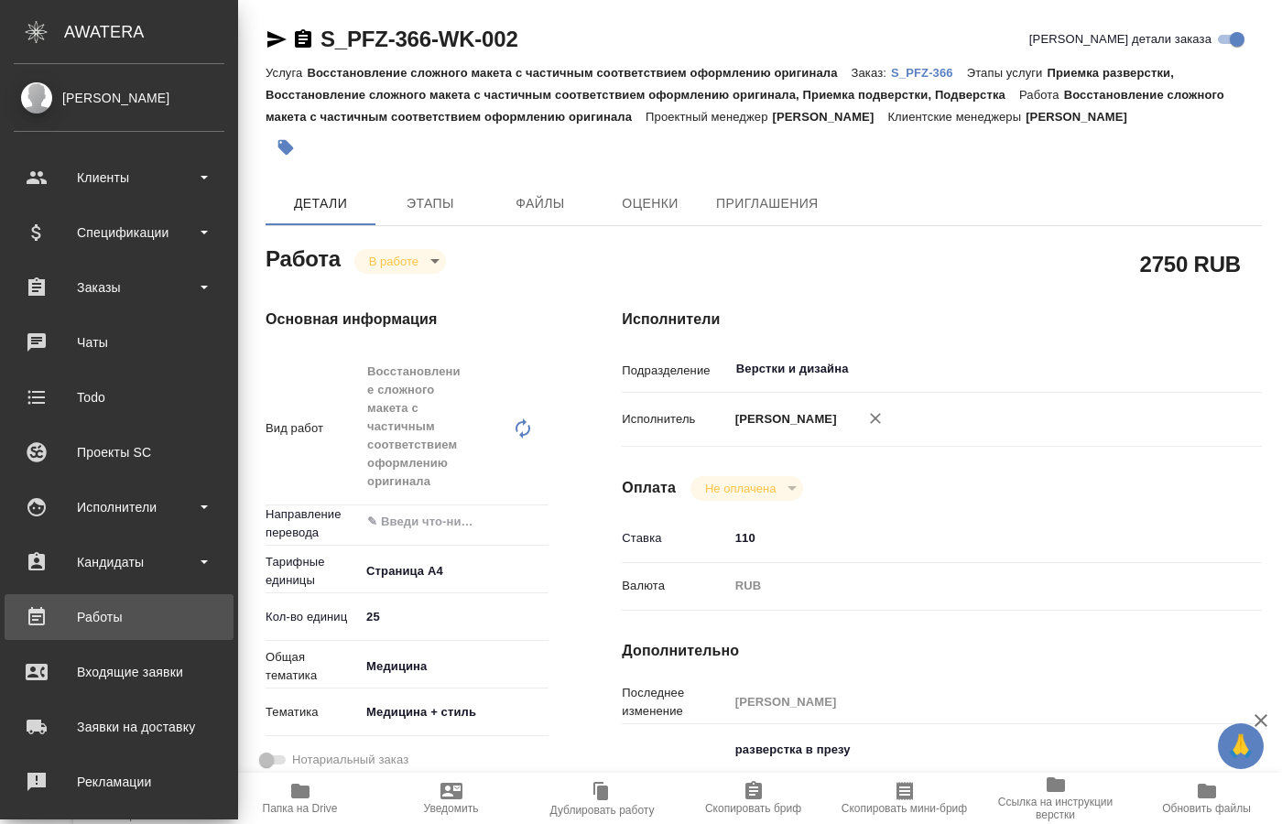
type textarea "x"
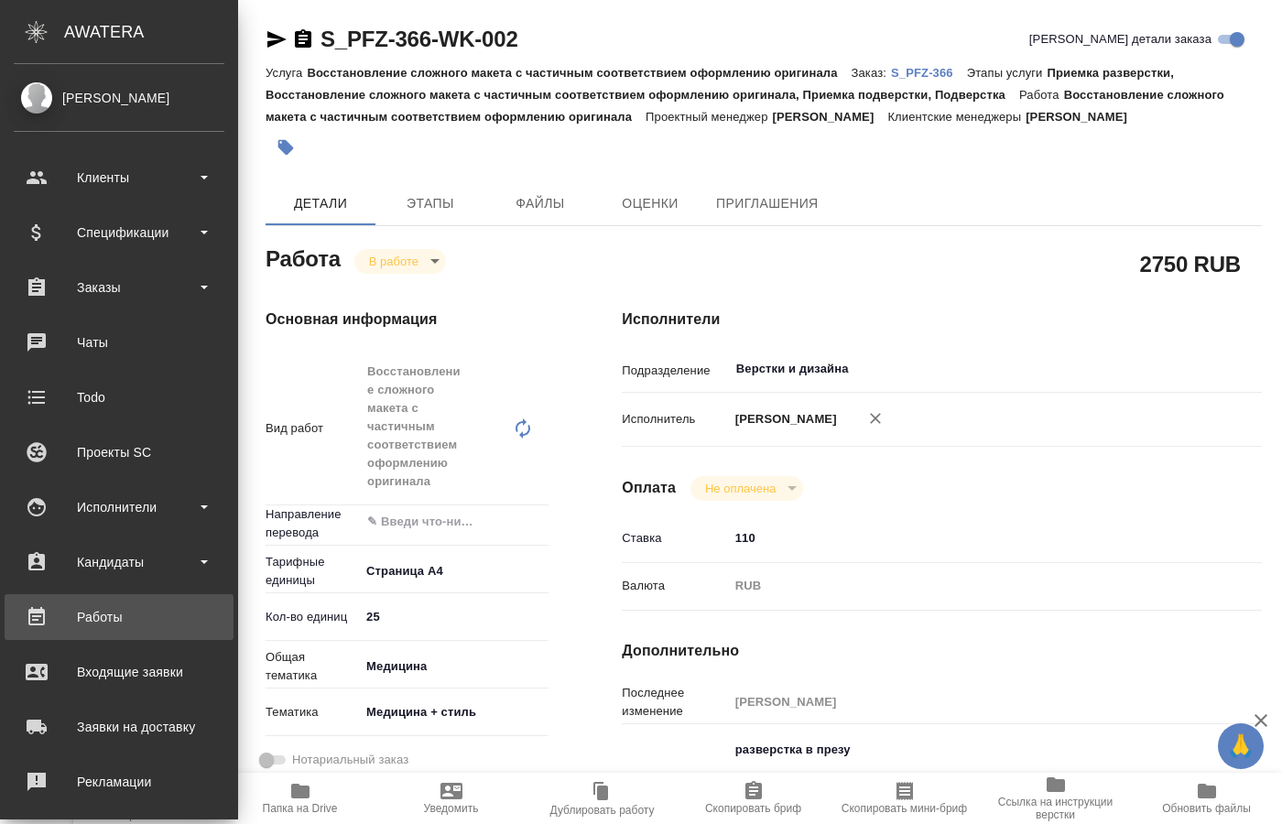
click at [100, 622] on div "Работы" at bounding box center [119, 617] width 211 height 27
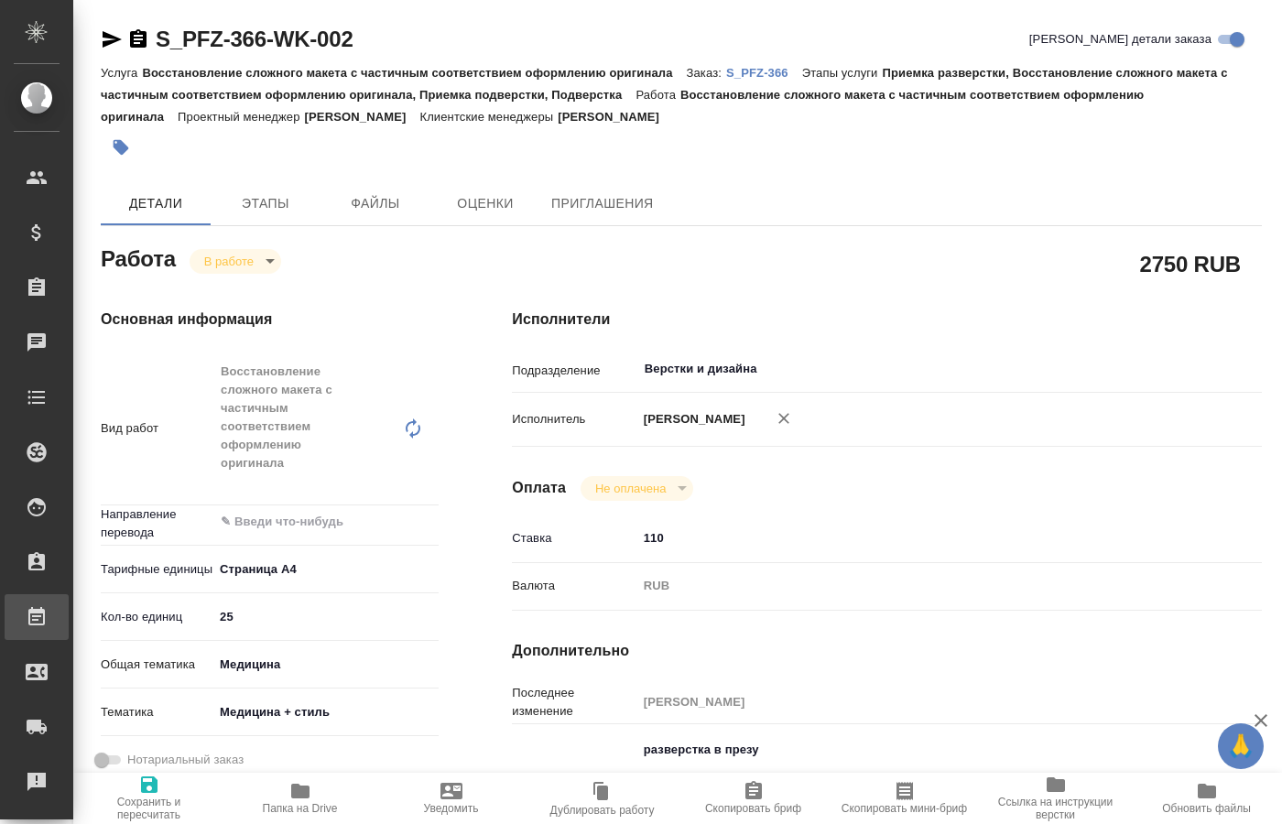
type textarea "x"
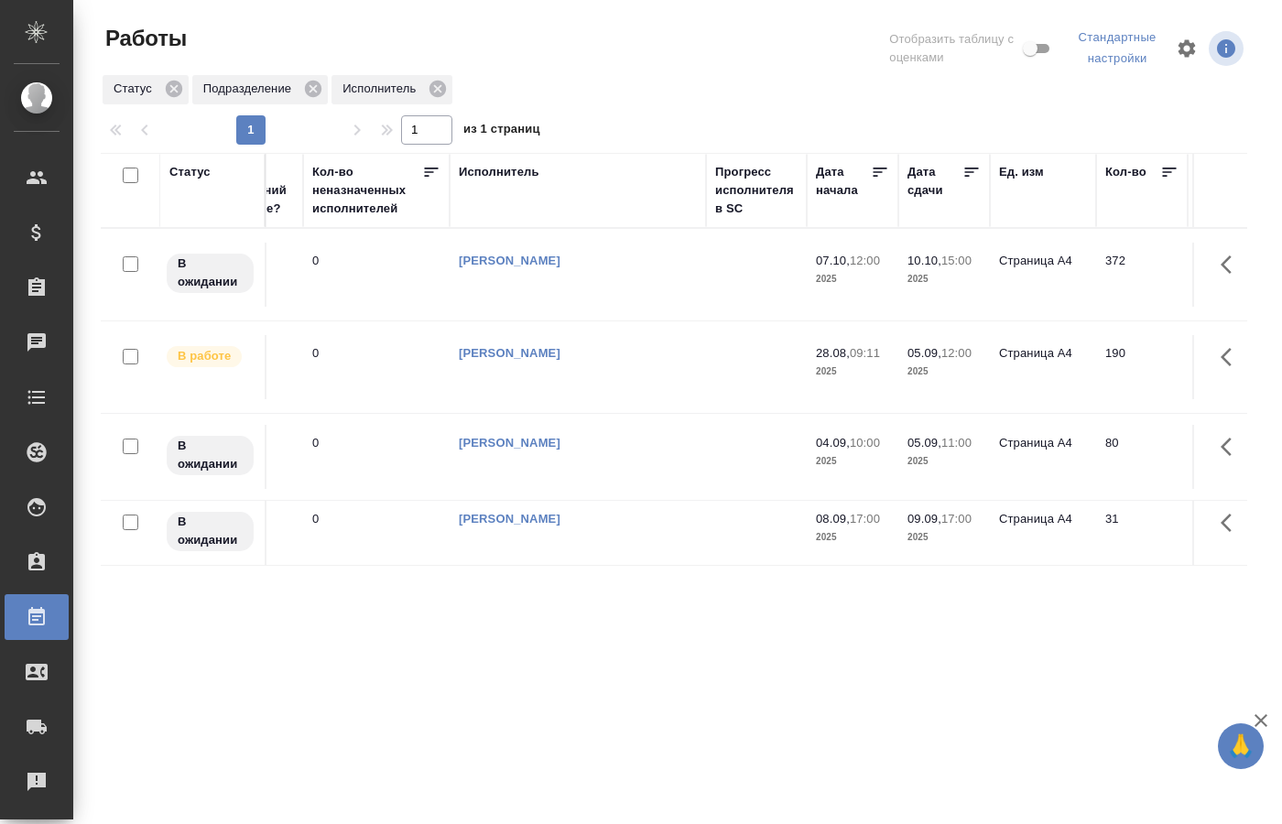
scroll to position [0, 1018]
